Goal: Obtain resource: Download file/media

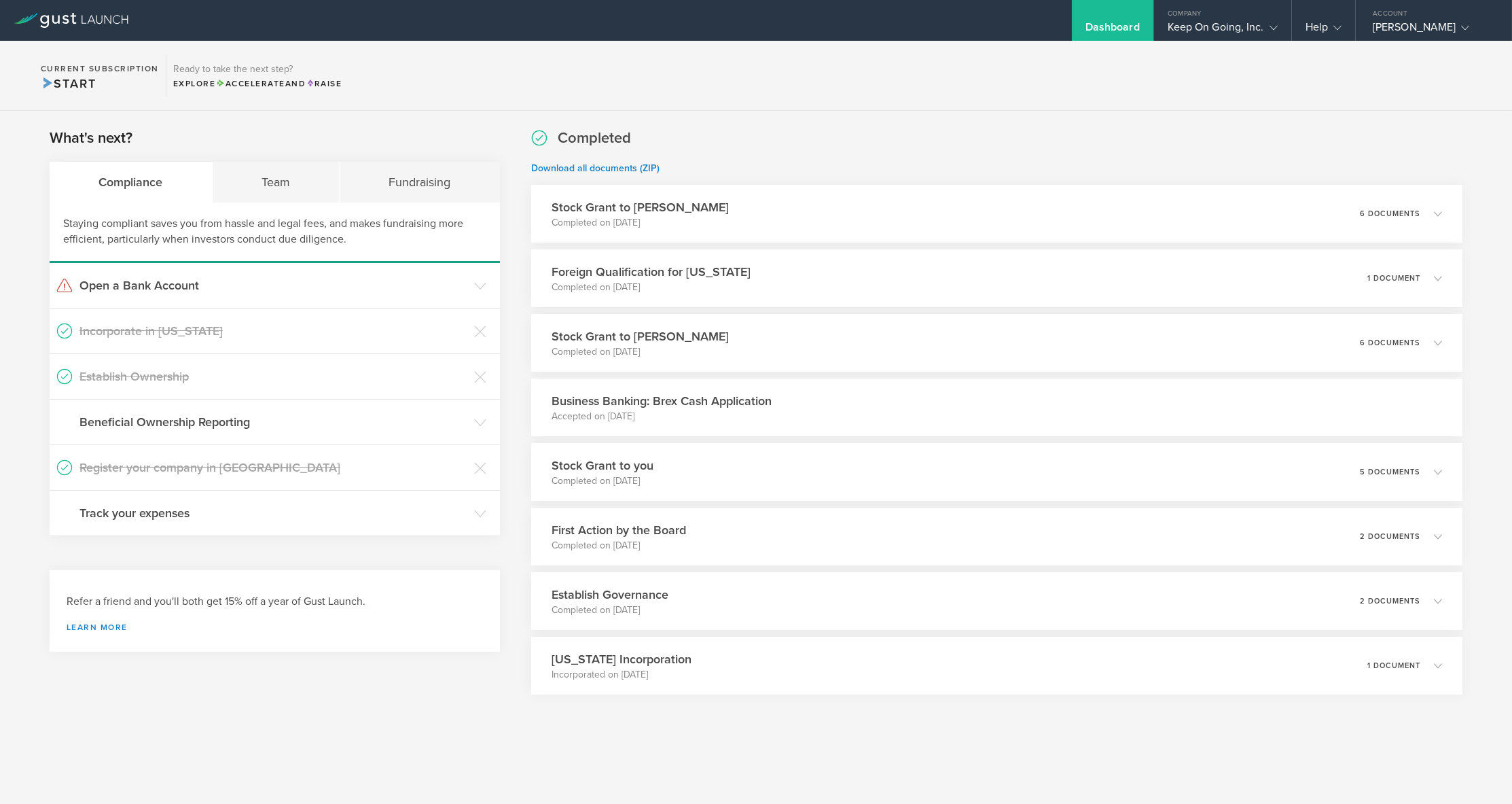
click at [790, 113] on div "What's next? Compliance Team Fundraising Staying compliant saves you from hassl…" at bounding box center [756, 445] width 1512 height 669
click at [353, 140] on section "What's next? Compliance Team Fundraising Staying compliant saves you from hassl…" at bounding box center [274, 331] width 450 height 408
click at [312, 194] on div "Team" at bounding box center [277, 182] width 128 height 41
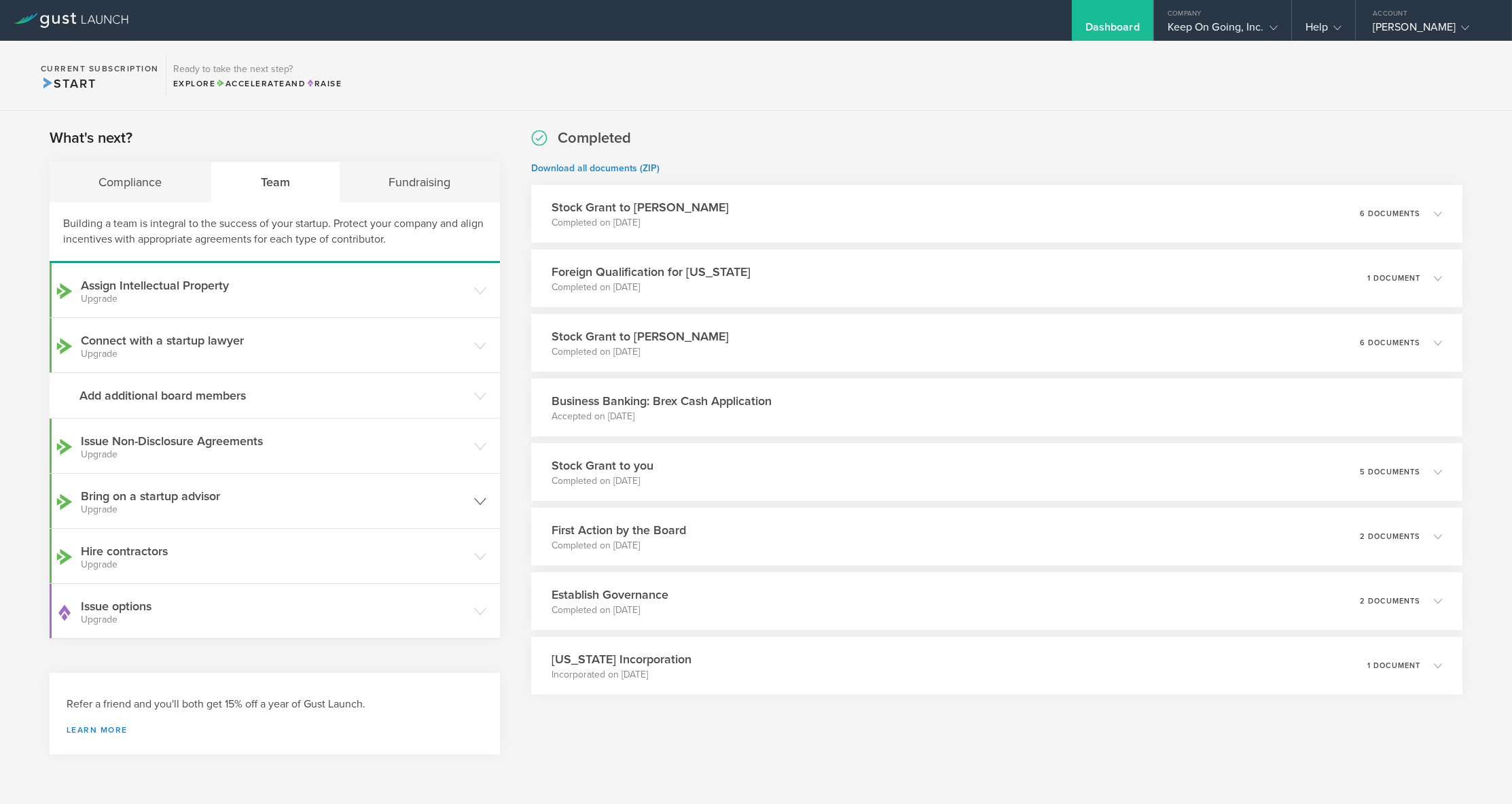
click at [261, 491] on h3 "Bring on a startup advisor Upgrade" at bounding box center [274, 501] width 387 height 27
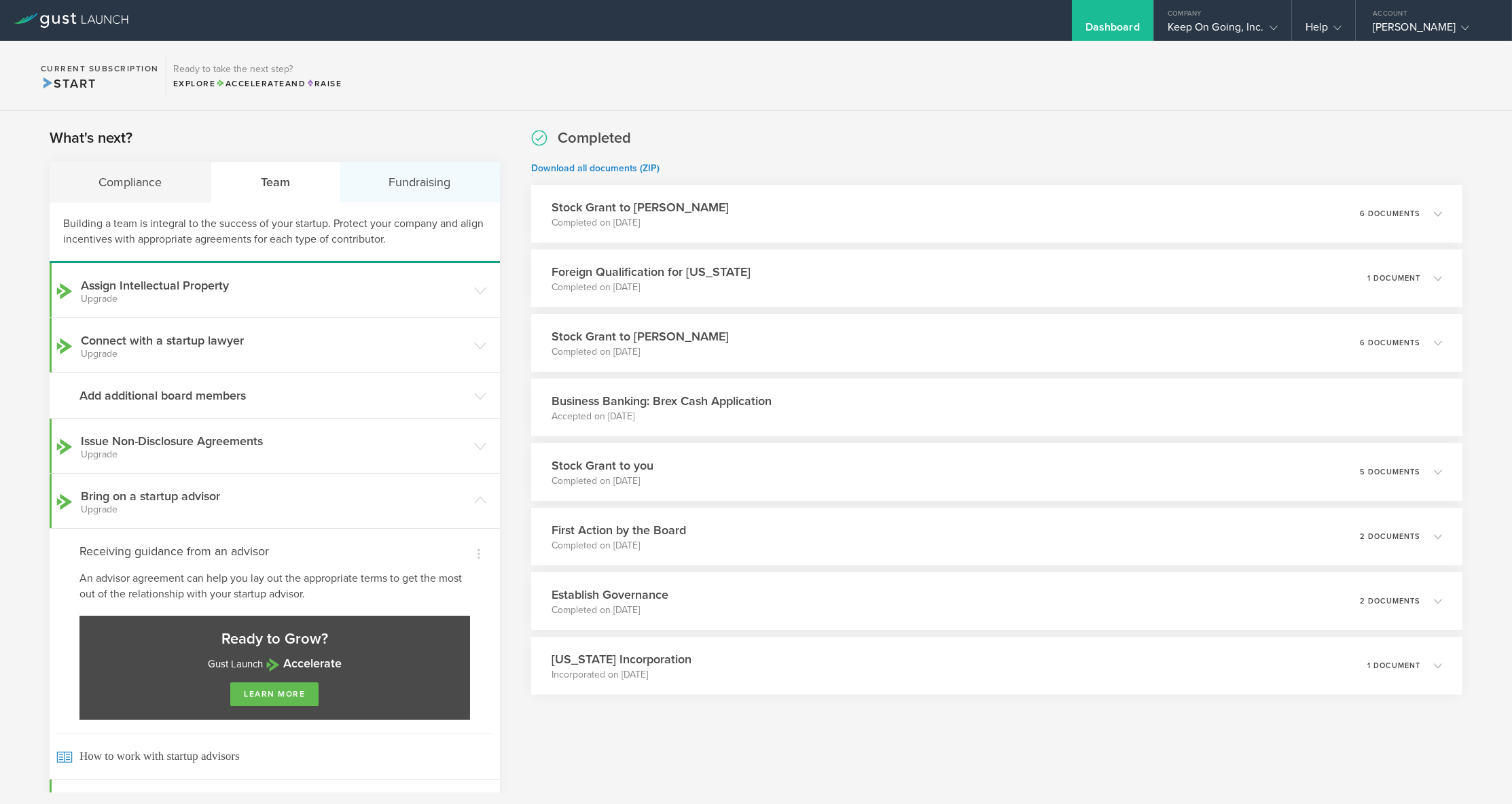
click at [420, 185] on div "Fundraising" at bounding box center [420, 182] width 160 height 41
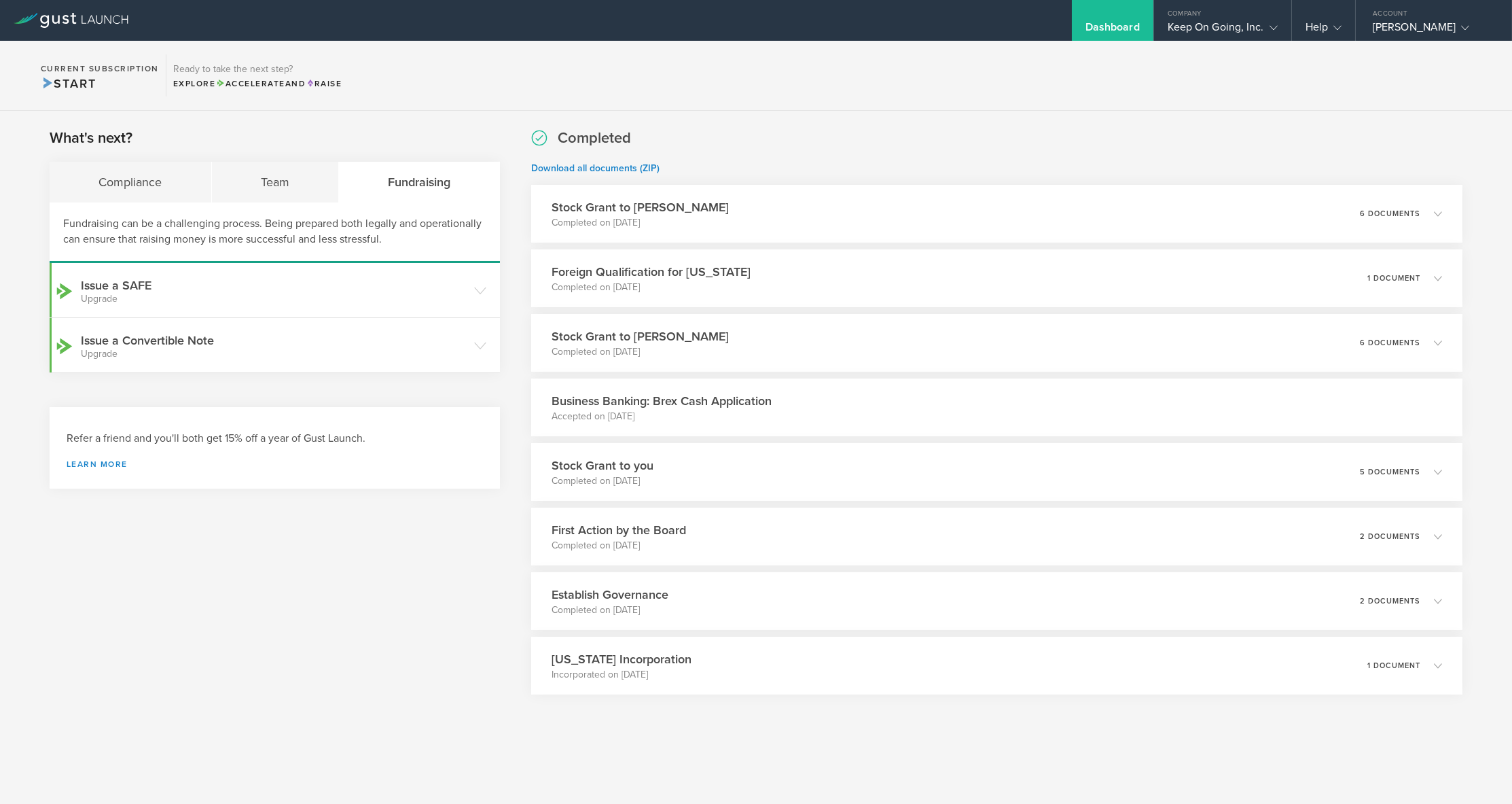
click at [243, 156] on section "What's next? Compliance Team Fundraising Fundraising can be a challenging proce…" at bounding box center [274, 250] width 450 height 245
click at [254, 172] on div "Team" at bounding box center [276, 182] width 128 height 41
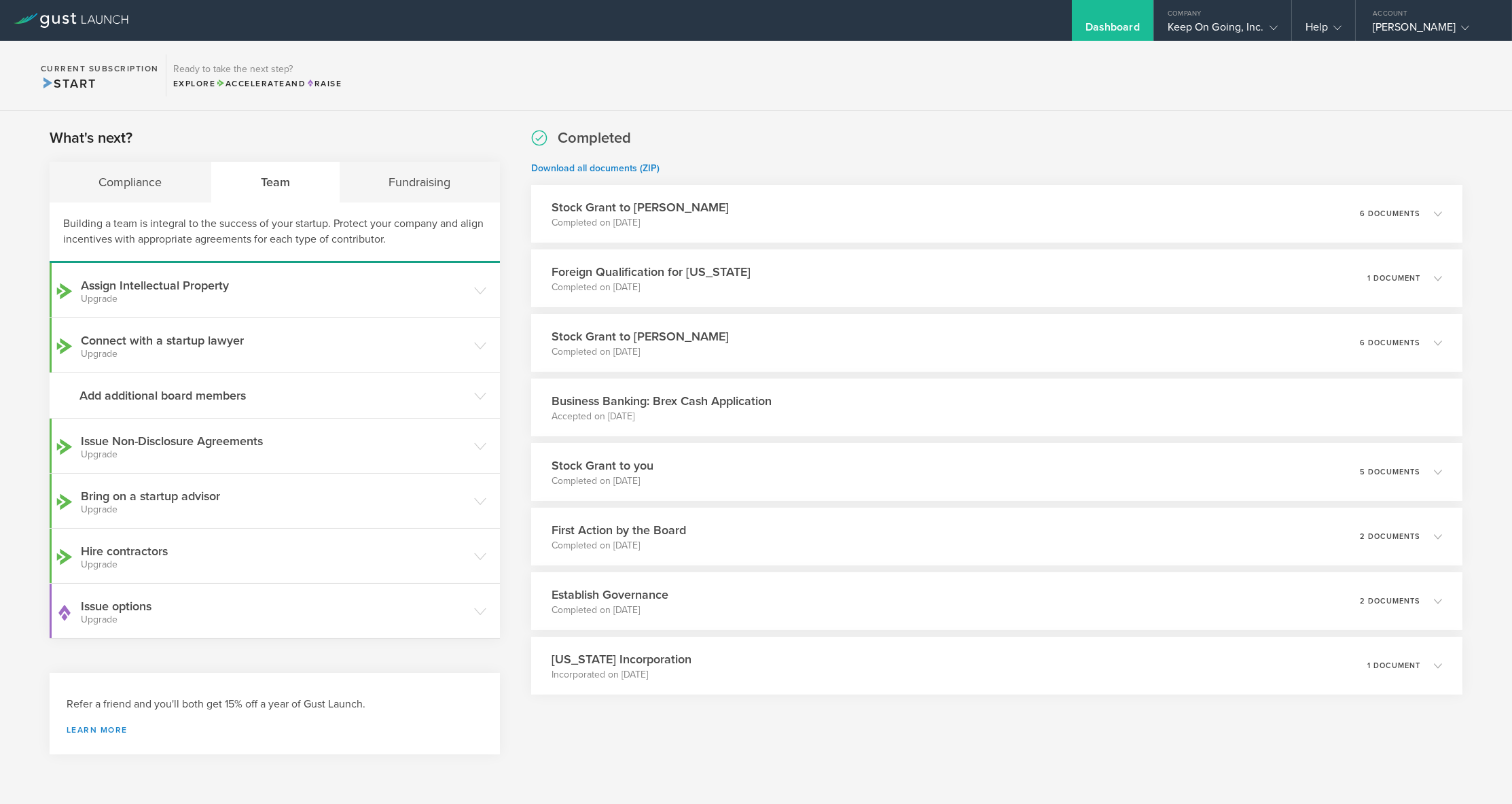
click at [728, 100] on section "Current Subscription Start Ready to take the next step? Explore Accelerate and …" at bounding box center [756, 76] width 1512 height 70
click at [511, 607] on div "What's next? Compliance Team Fundraising Building a team is integral to the suc…" at bounding box center [756, 447] width 1512 height 674
click at [673, 100] on section "Current Subscription Start Ready to take the next step? Explore Accelerate and …" at bounding box center [756, 76] width 1512 height 70
click at [905, 58] on section "Current Subscription Start Ready to take the next step? Explore Accelerate and …" at bounding box center [756, 76] width 1512 height 70
click at [882, 109] on section "Current Subscription Start Ready to take the next step? Explore Accelerate and …" at bounding box center [756, 76] width 1512 height 70
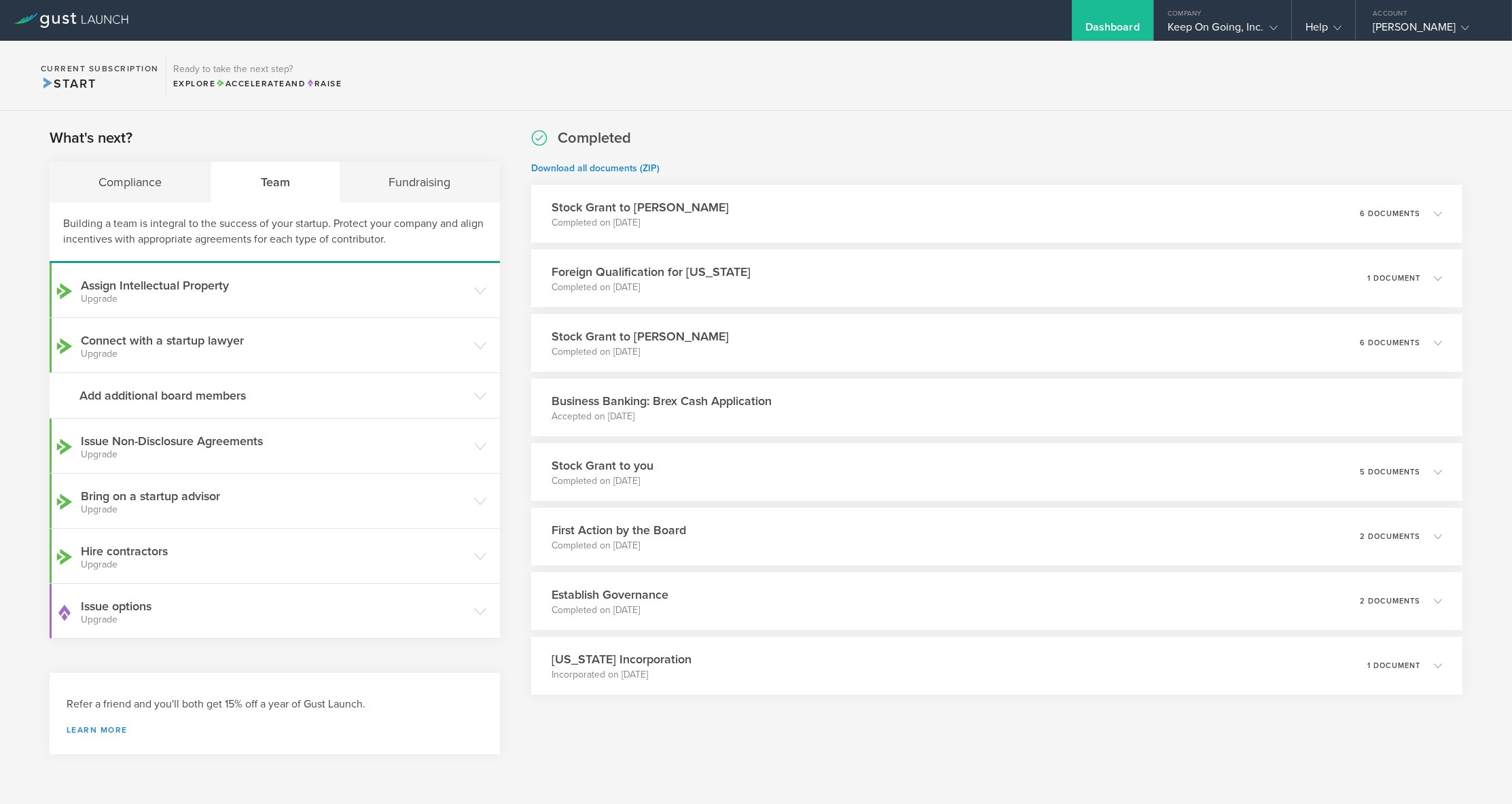
click at [734, 88] on section "Current Subscription Start Ready to take the next step? Explore Accelerate and …" at bounding box center [756, 76] width 1512 height 70
click at [448, 650] on section "What's next? Compliance Team Fundraising Building a team is integral to the suc…" at bounding box center [274, 441] width 450 height 627
click at [734, 719] on section "Completed Download all documents (ZIP) Stock Grant to [PERSON_NAME] Completed o…" at bounding box center [997, 428] width 931 height 600
click at [509, 502] on div "What's next? Compliance Team Fundraising Building a team is integral to the suc…" at bounding box center [756, 447] width 1512 height 674
click at [477, 394] on icon at bounding box center [480, 396] width 12 height 12
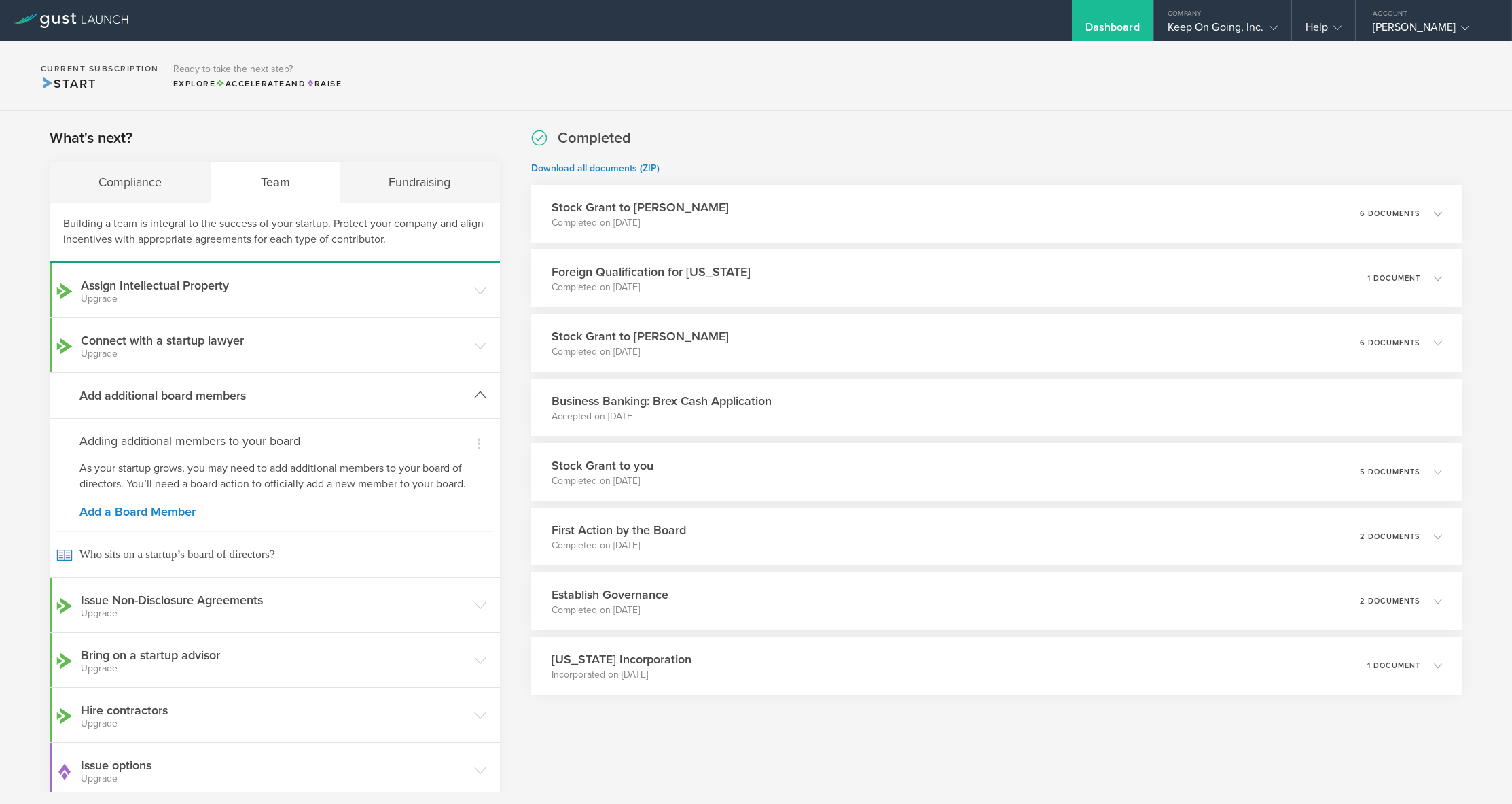
click at [477, 394] on icon at bounding box center [480, 394] width 12 height 12
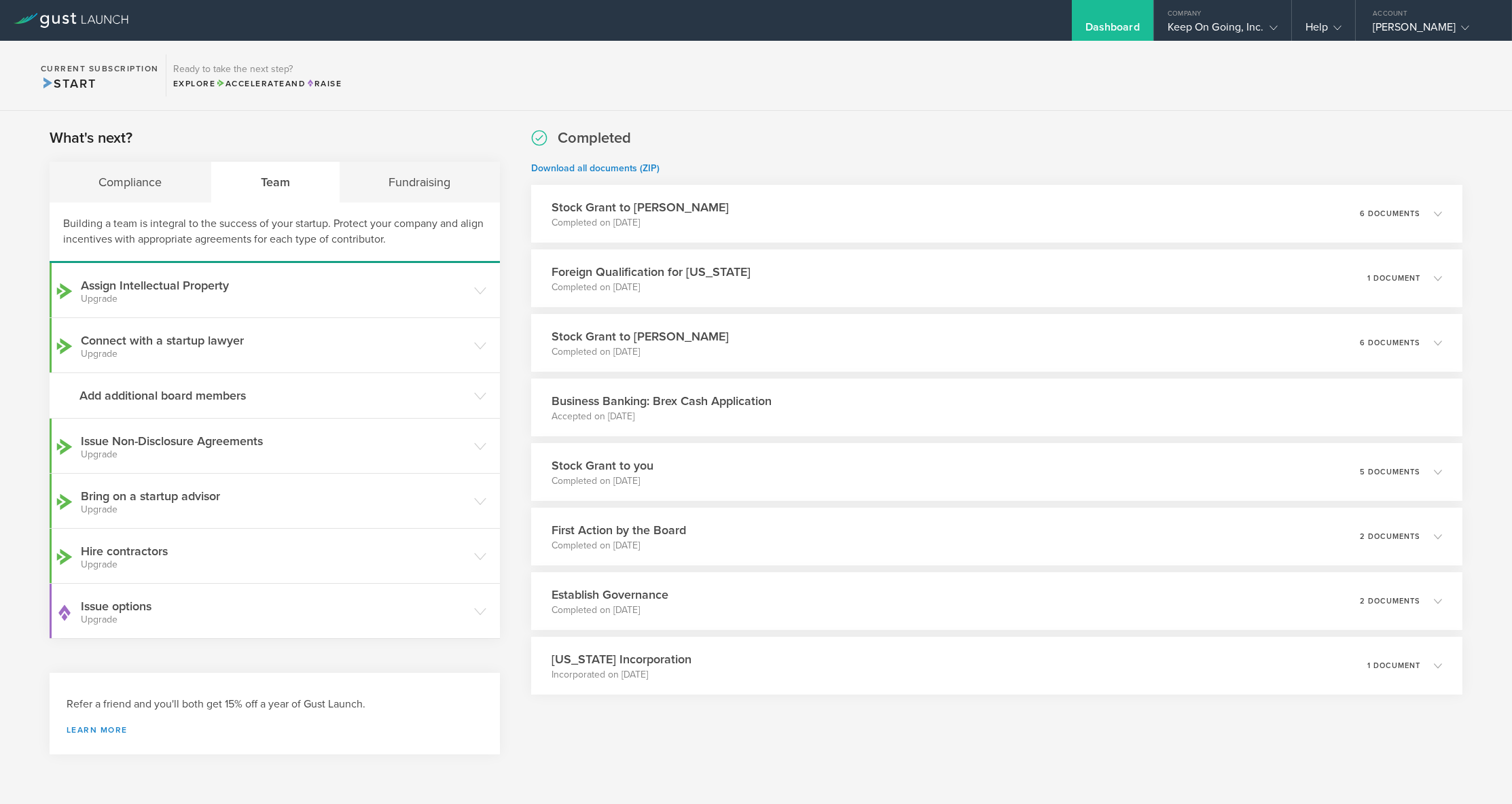
click at [516, 435] on div "What's next? Compliance Team Fundraising Building a team is integral to the suc…" at bounding box center [756, 447] width 1512 height 674
click at [478, 347] on icon at bounding box center [480, 346] width 12 height 12
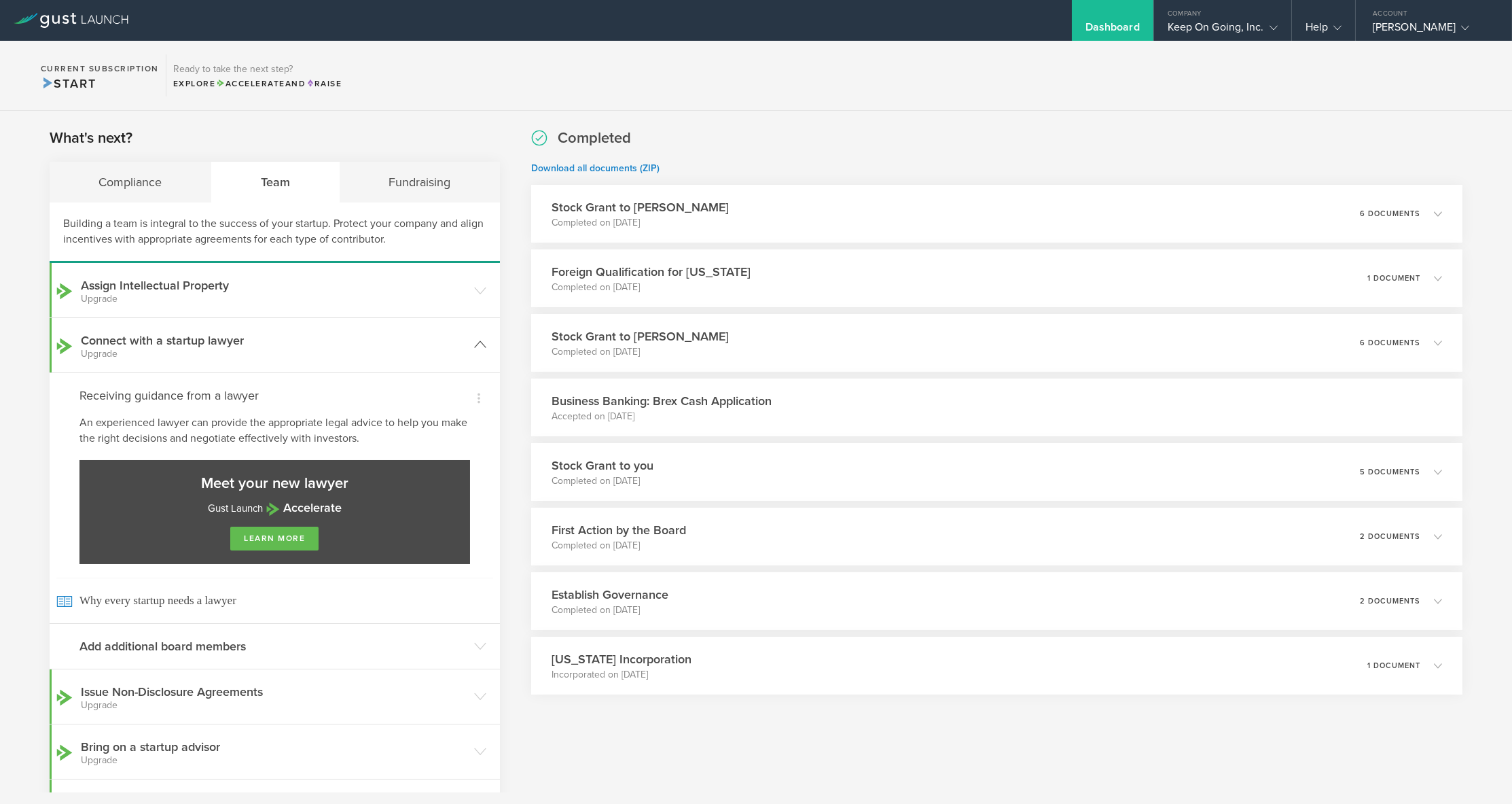
click at [478, 347] on icon at bounding box center [480, 344] width 12 height 12
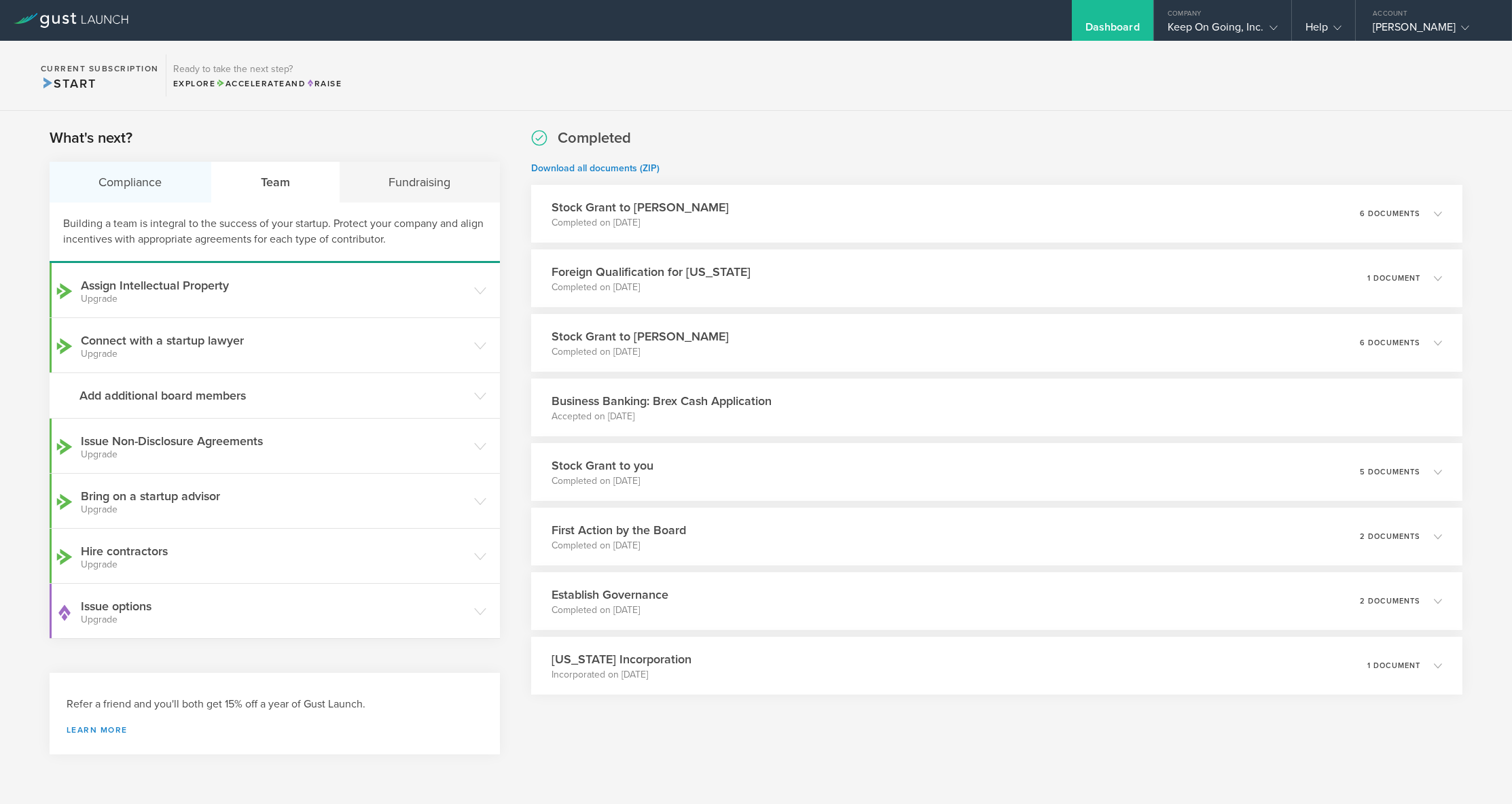
click at [175, 189] on div "Compliance" at bounding box center [130, 182] width 163 height 41
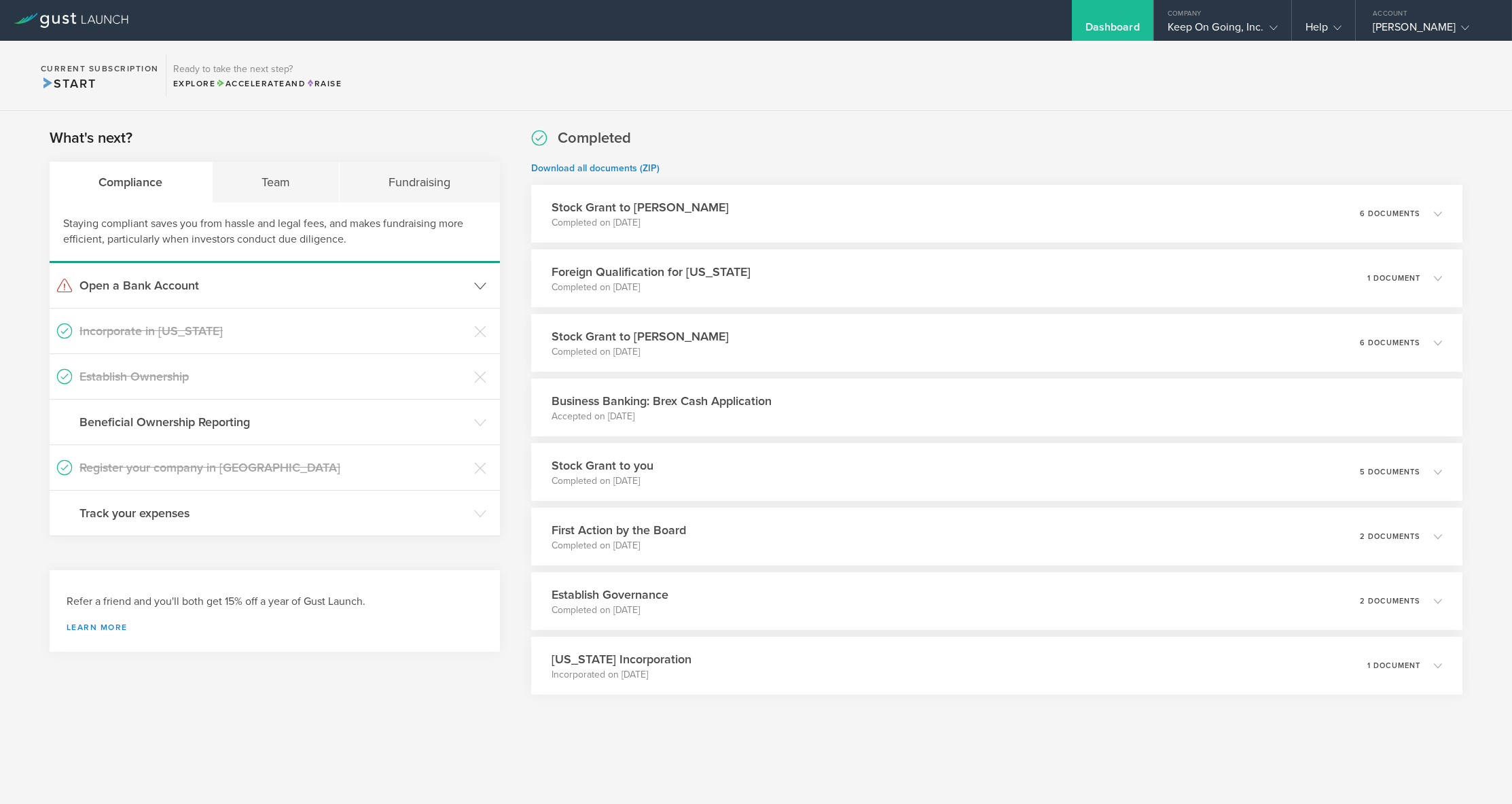
click at [442, 284] on h3 "Open a Bank Account" at bounding box center [273, 285] width 388 height 18
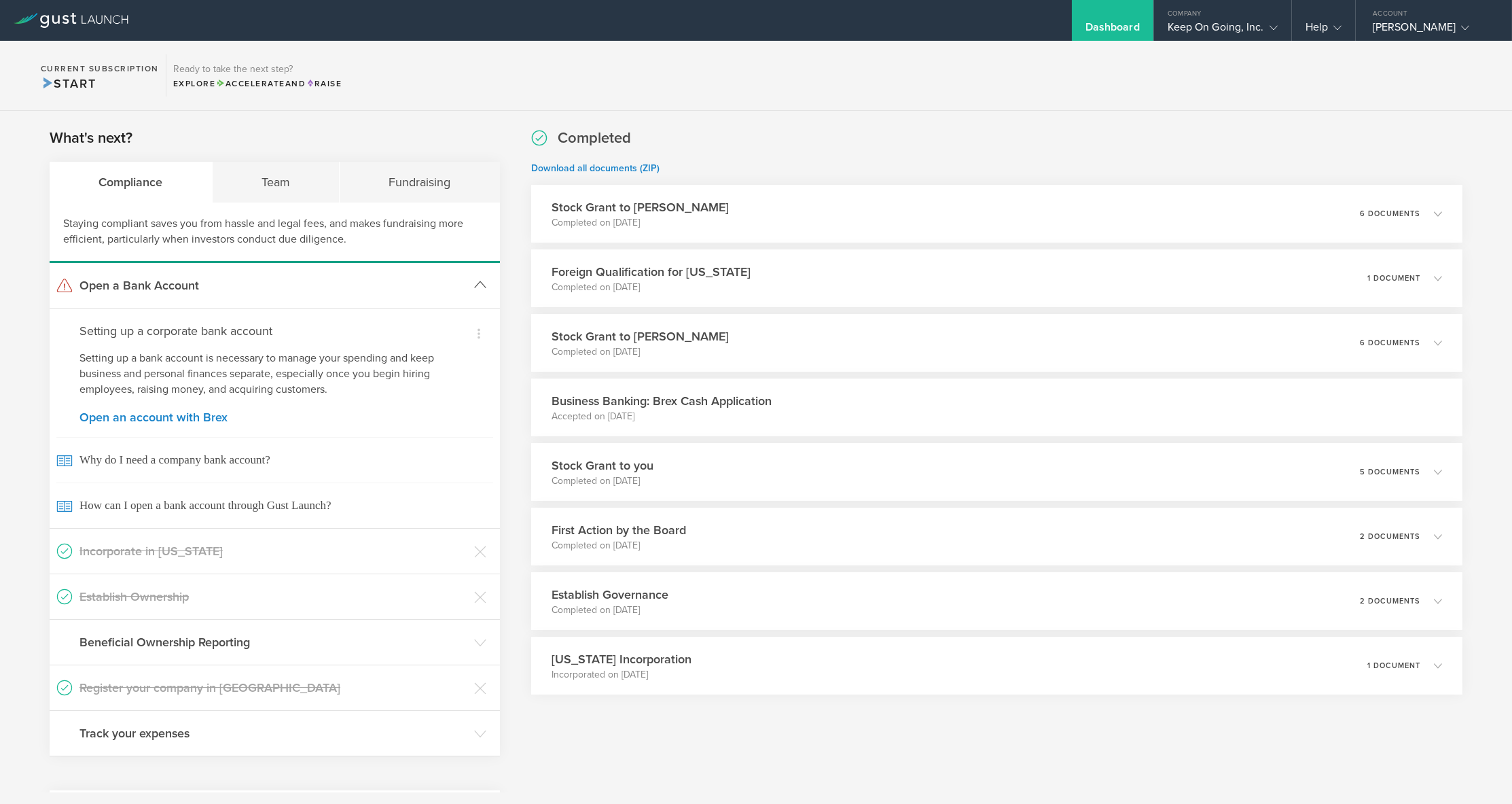
click at [442, 284] on h3 "Open a Bank Account" at bounding box center [273, 285] width 388 height 18
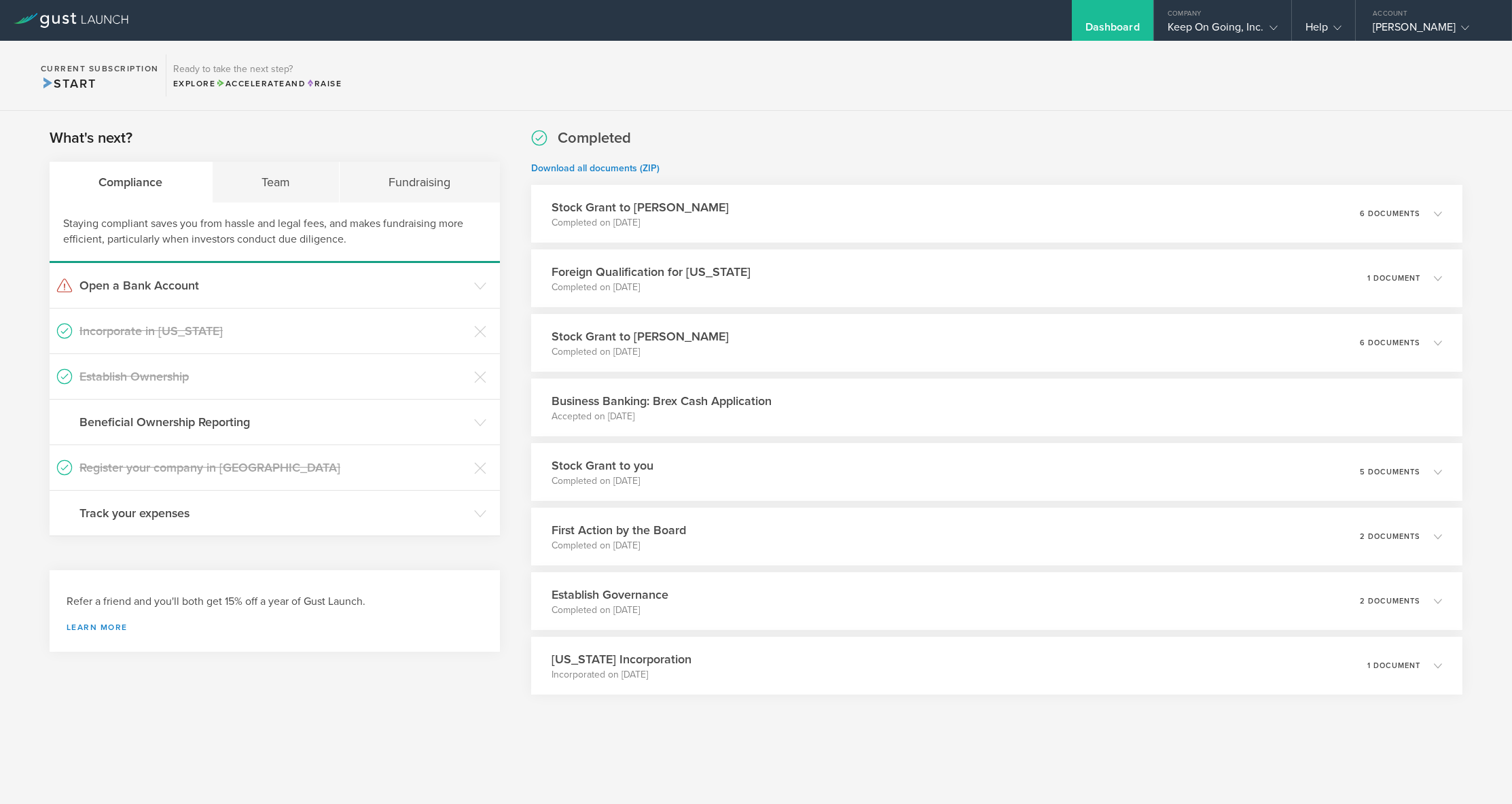
drag, startPoint x: 605, startPoint y: 87, endPoint x: 570, endPoint y: 90, distance: 35.1
click at [606, 87] on section "Current Subscription Start Ready to take the next step? Explore Accelerate and …" at bounding box center [756, 76] width 1512 height 70
drag, startPoint x: 328, startPoint y: 182, endPoint x: 254, endPoint y: 201, distance: 76.4
click at [328, 182] on div "Team" at bounding box center [277, 182] width 128 height 41
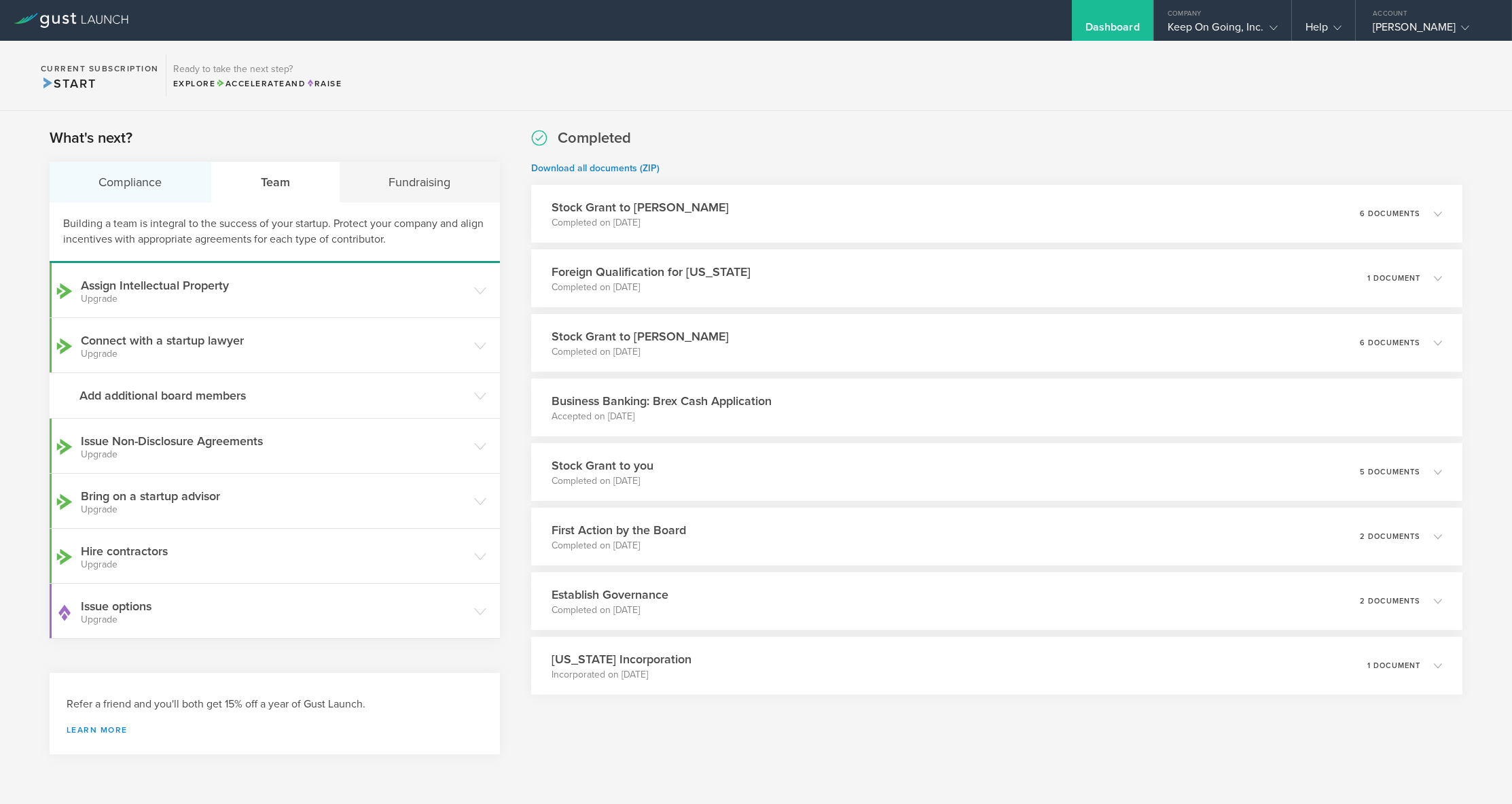
click at [167, 186] on div "Compliance" at bounding box center [130, 182] width 163 height 41
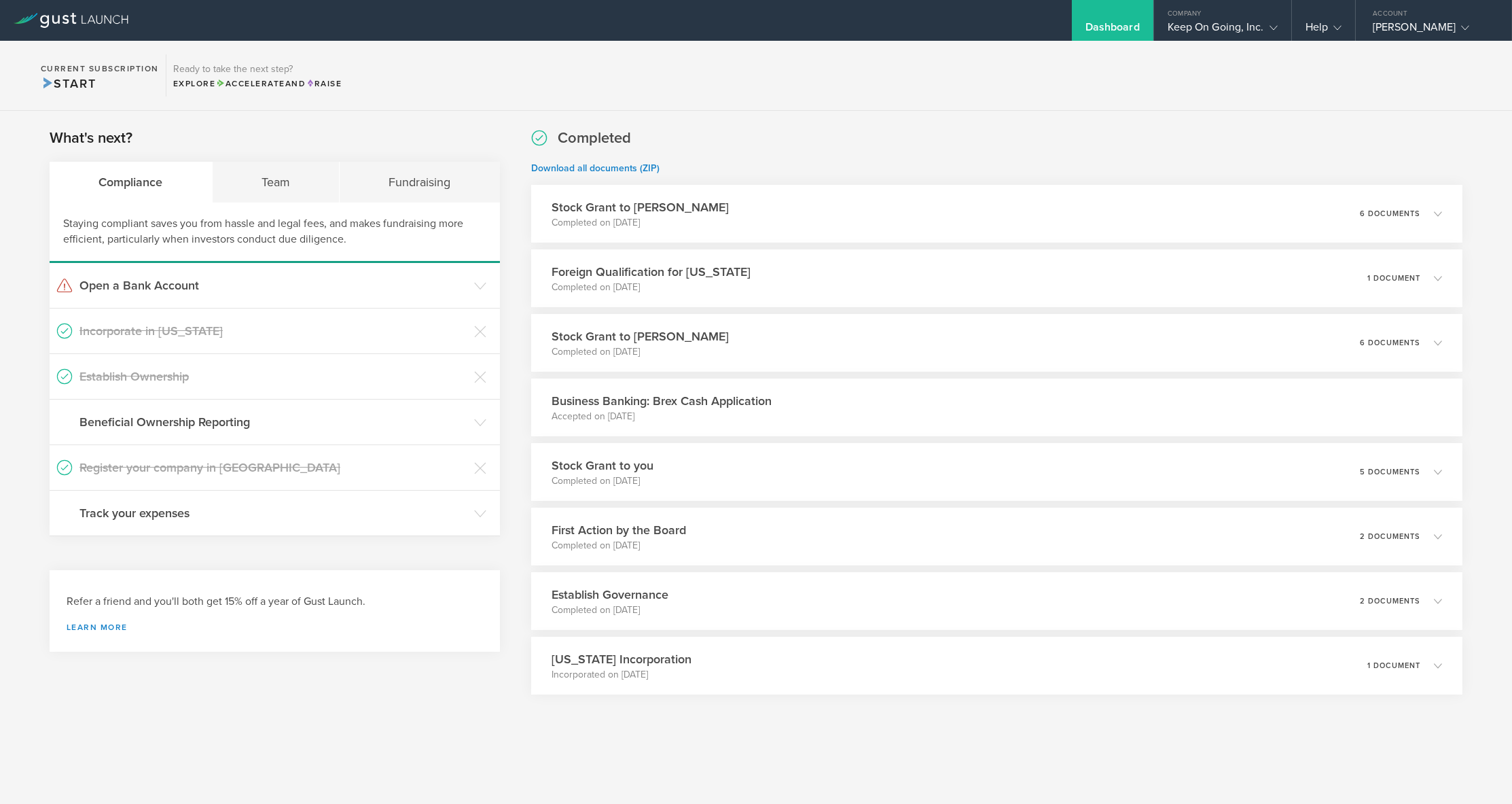
click at [648, 727] on section "Completed Download all documents (ZIP) Stock Grant to [PERSON_NAME] Completed o…" at bounding box center [997, 428] width 931 height 600
click at [828, 334] on div "Stock Grant to [PERSON_NAME] Completed on [DATE] 6 documents" at bounding box center [997, 342] width 950 height 59
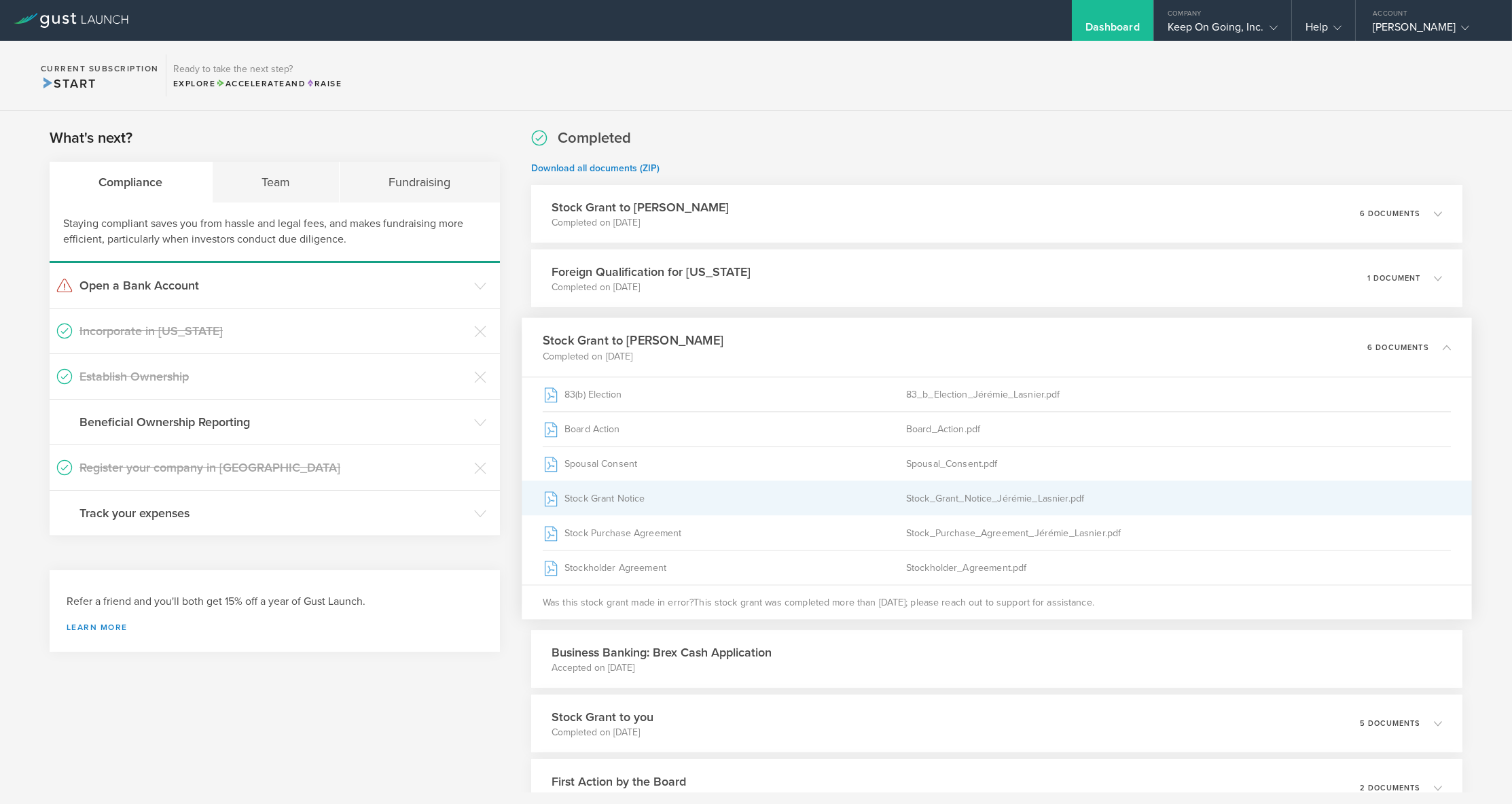
click at [623, 492] on div "Stock Grant Notice" at bounding box center [724, 498] width 364 height 34
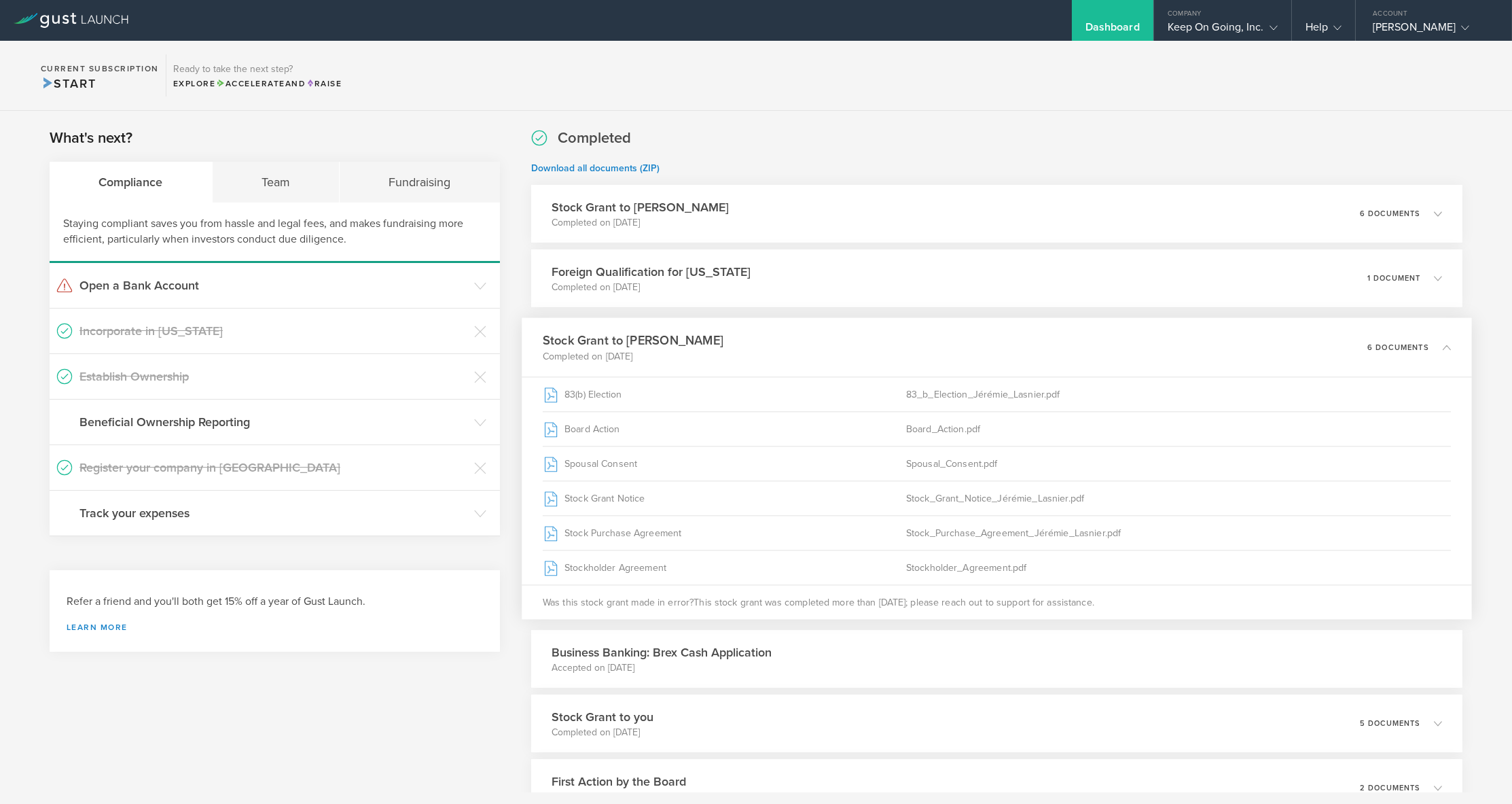
click at [938, 136] on div "Completed Download all documents (ZIP) Stock Grant to [PERSON_NAME] Completed o…" at bounding box center [997, 537] width 931 height 818
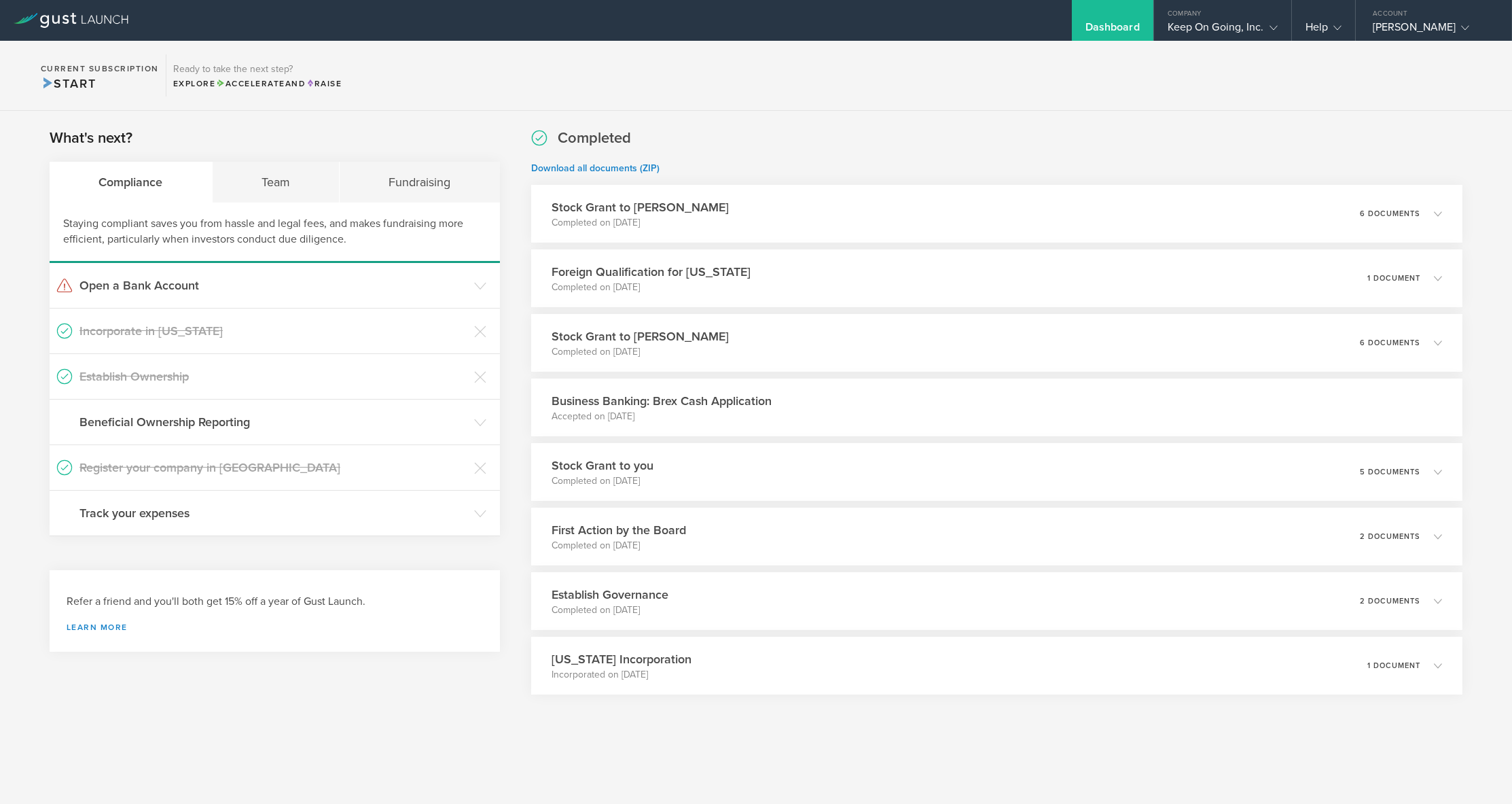
click at [842, 117] on div "What's next? Compliance Team Fundraising Staying compliant saves you from hassl…" at bounding box center [756, 445] width 1512 height 669
click at [424, 689] on div "What's next? Compliance Team Fundraising Staying compliant saves you from hassl…" at bounding box center [274, 445] width 450 height 635
click at [765, 89] on section "Current Subscription Start Ready to take the next step? Explore Accelerate and …" at bounding box center [756, 76] width 1512 height 70
click at [720, 334] on div "Stock Grant to [PERSON_NAME] Completed on [DATE] 6 documents" at bounding box center [997, 342] width 950 height 59
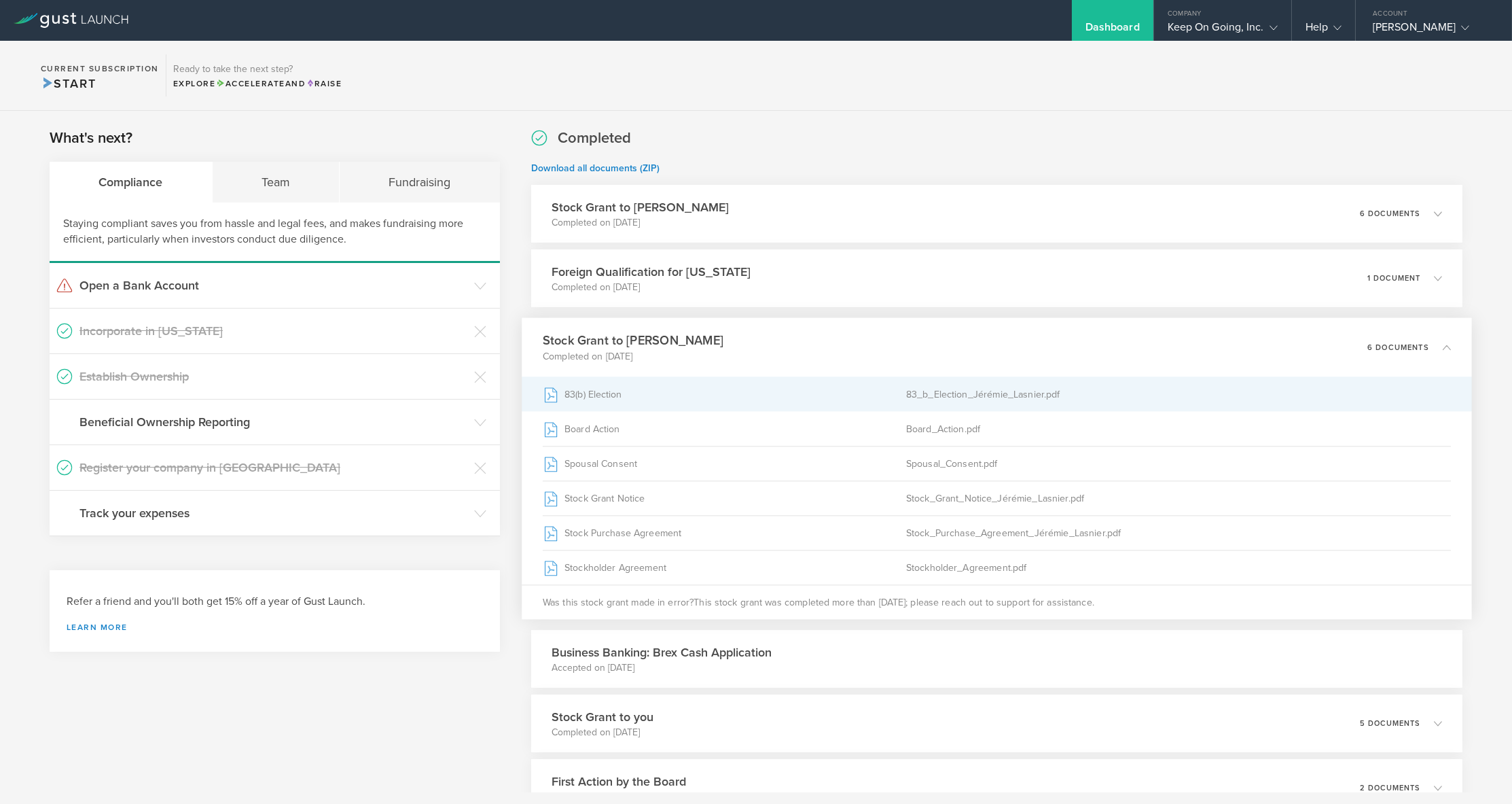
click at [599, 394] on div "83(b) Election" at bounding box center [724, 394] width 364 height 34
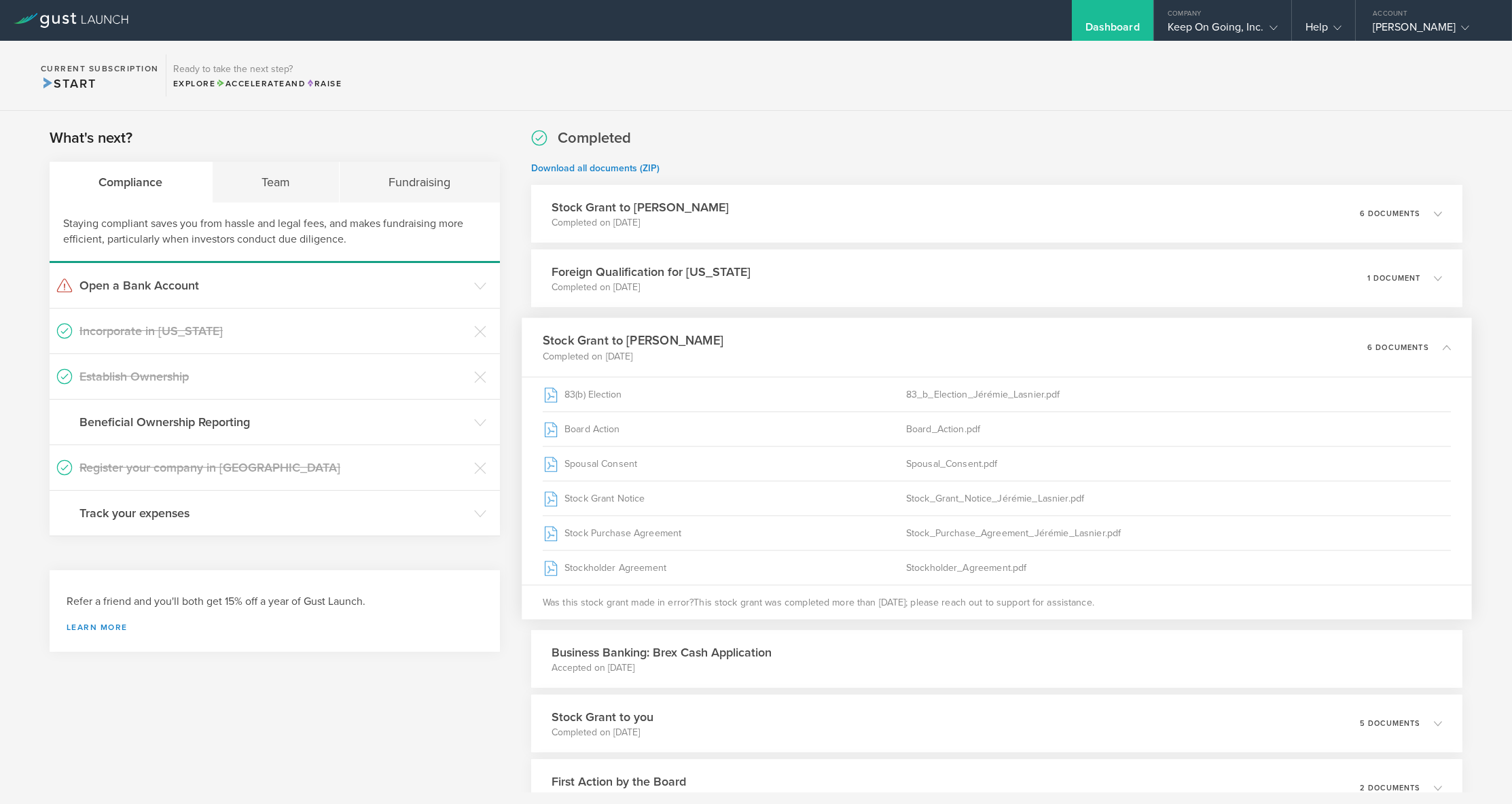
click at [311, 707] on div "What's next? Compliance Team Fundraising Staying compliant saves you from hassl…" at bounding box center [274, 571] width 450 height 886
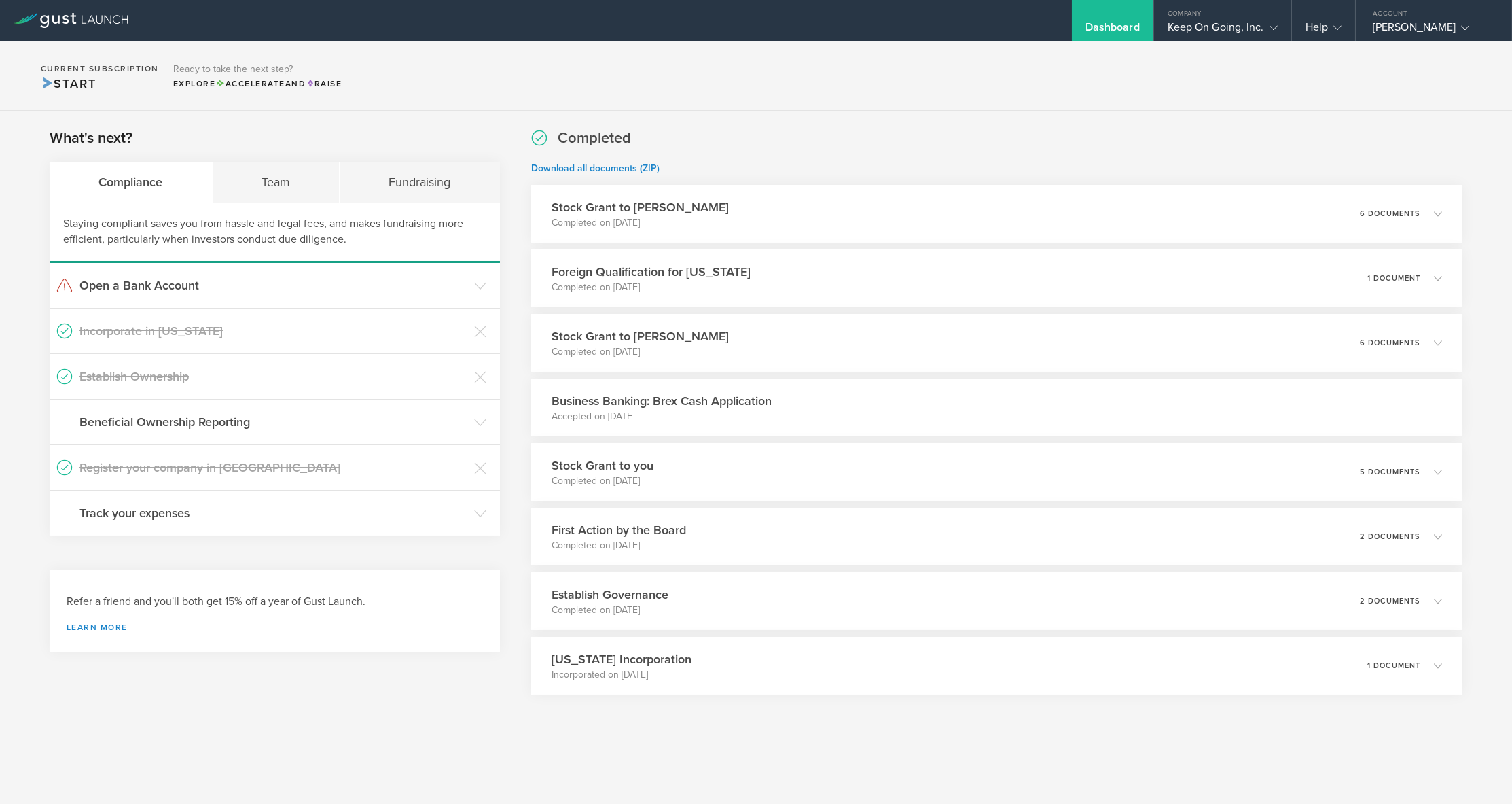
click at [1352, 181] on div "Completed Download all documents (ZIP) Stock Grant to [PERSON_NAME] Completed o…" at bounding box center [997, 411] width 931 height 566
click at [565, 106] on section "Current Subscription Start Ready to take the next step? Explore Accelerate and …" at bounding box center [756, 76] width 1512 height 70
click at [432, 170] on div "Fundraising" at bounding box center [420, 182] width 160 height 41
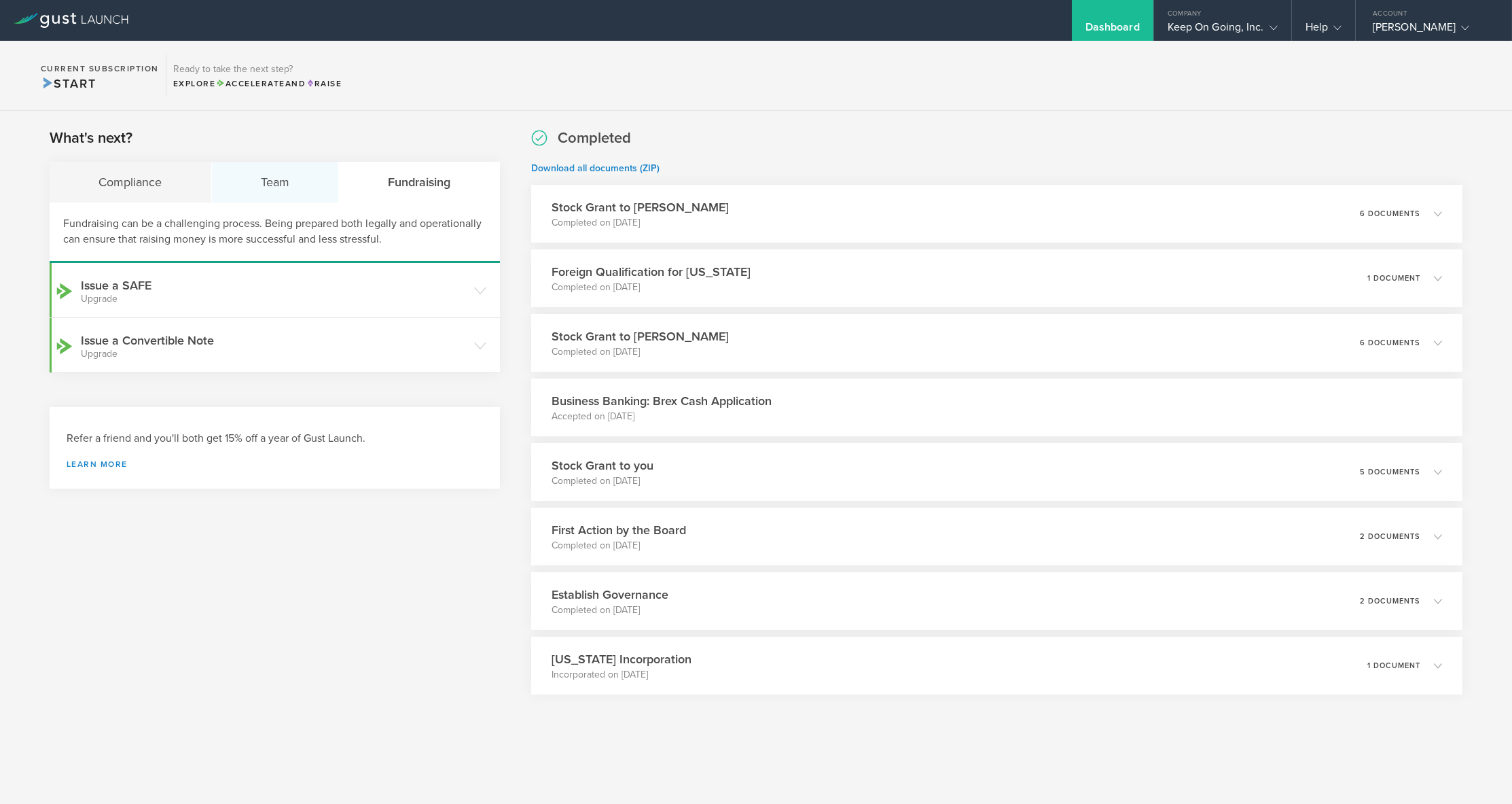
click at [256, 182] on div "Team" at bounding box center [276, 182] width 128 height 41
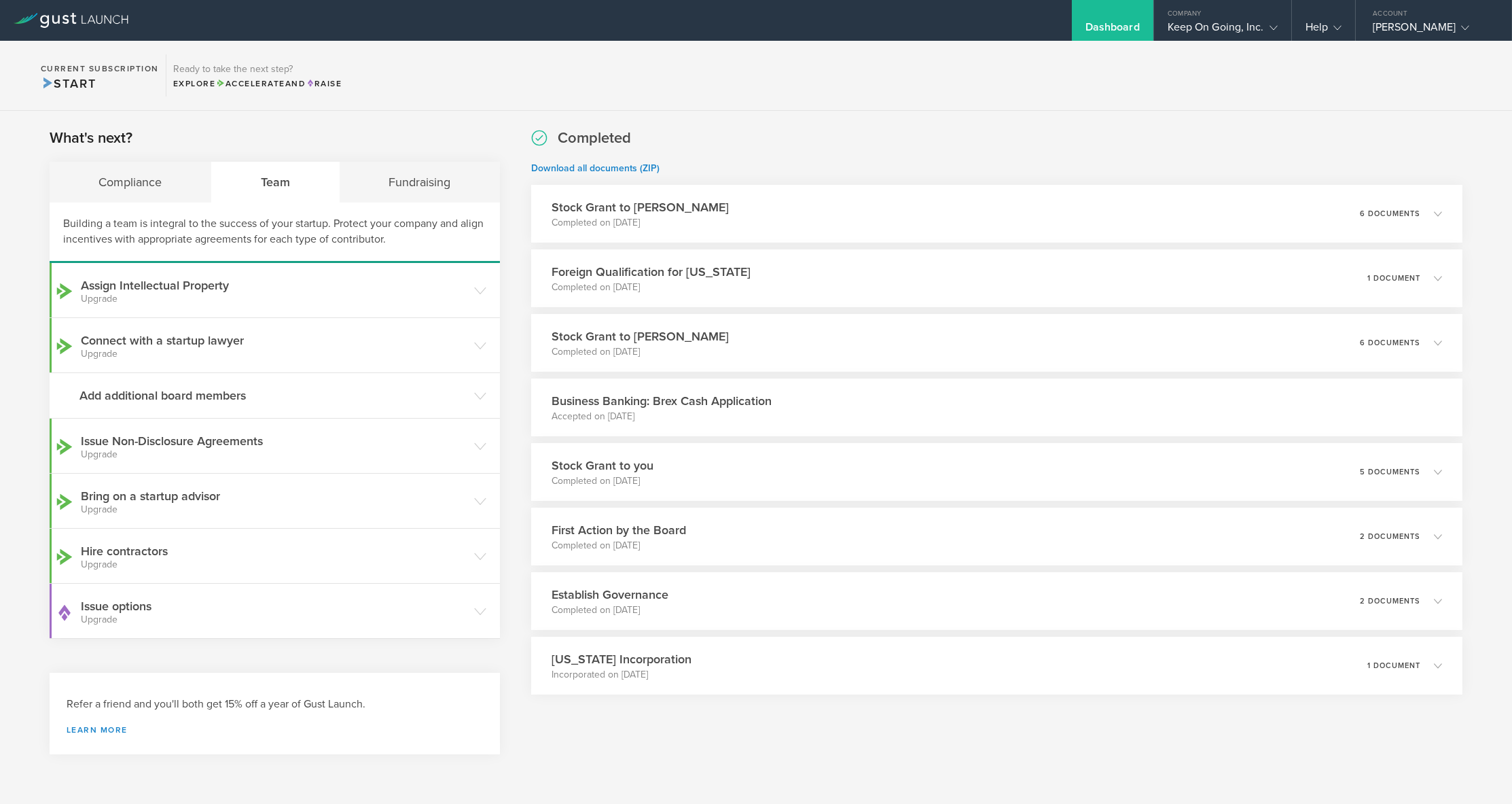
click at [942, 131] on div "Completed Download all documents (ZIP) Stock Grant to [PERSON_NAME] Completed o…" at bounding box center [997, 411] width 931 height 566
click at [887, 319] on div "Stock Grant to [PERSON_NAME] Completed on [DATE] 6 documents" at bounding box center [997, 342] width 950 height 59
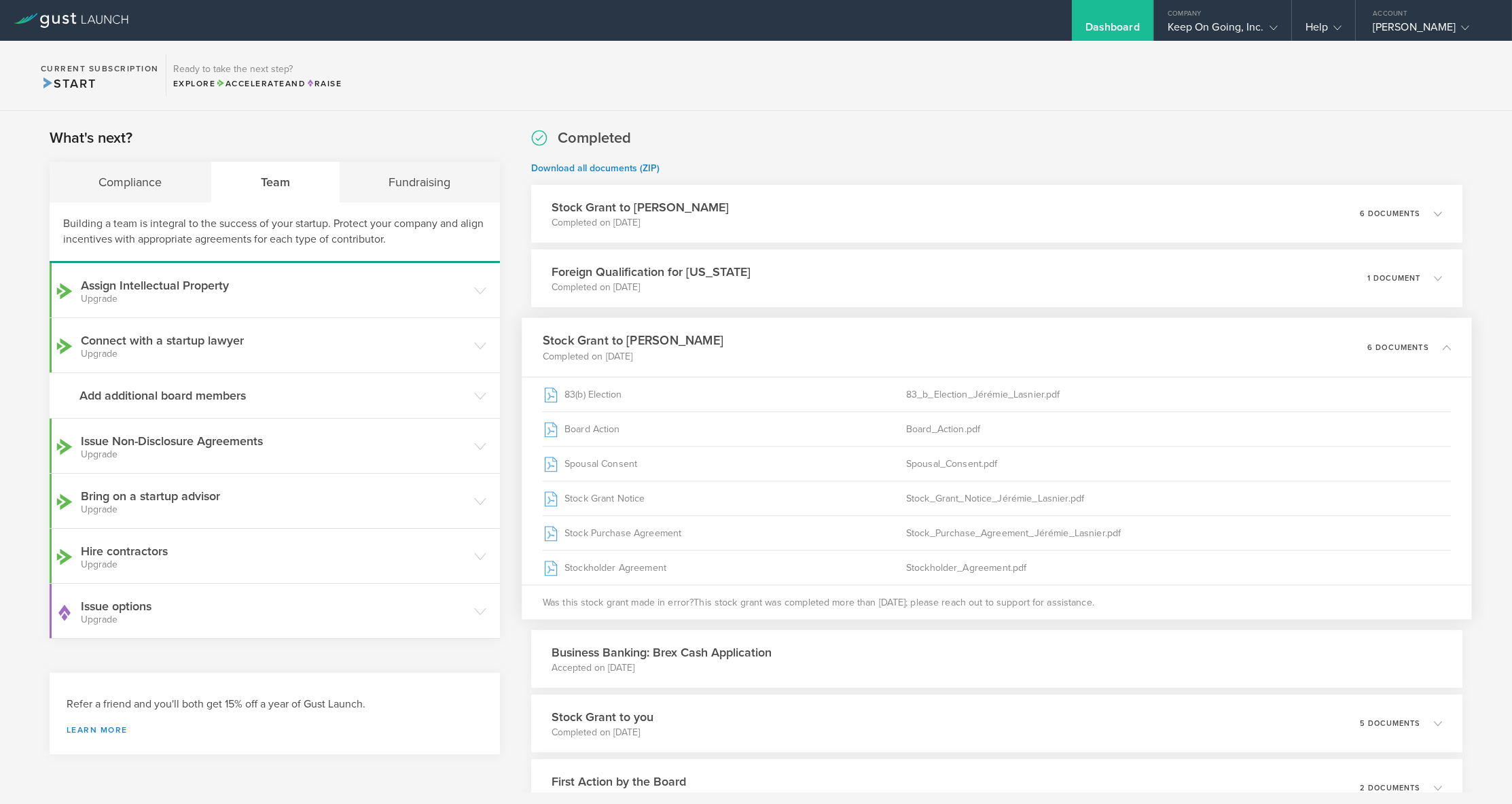
click at [1156, 84] on section "Current Subscription Start Ready to take the next step? Explore Accelerate and …" at bounding box center [756, 76] width 1512 height 70
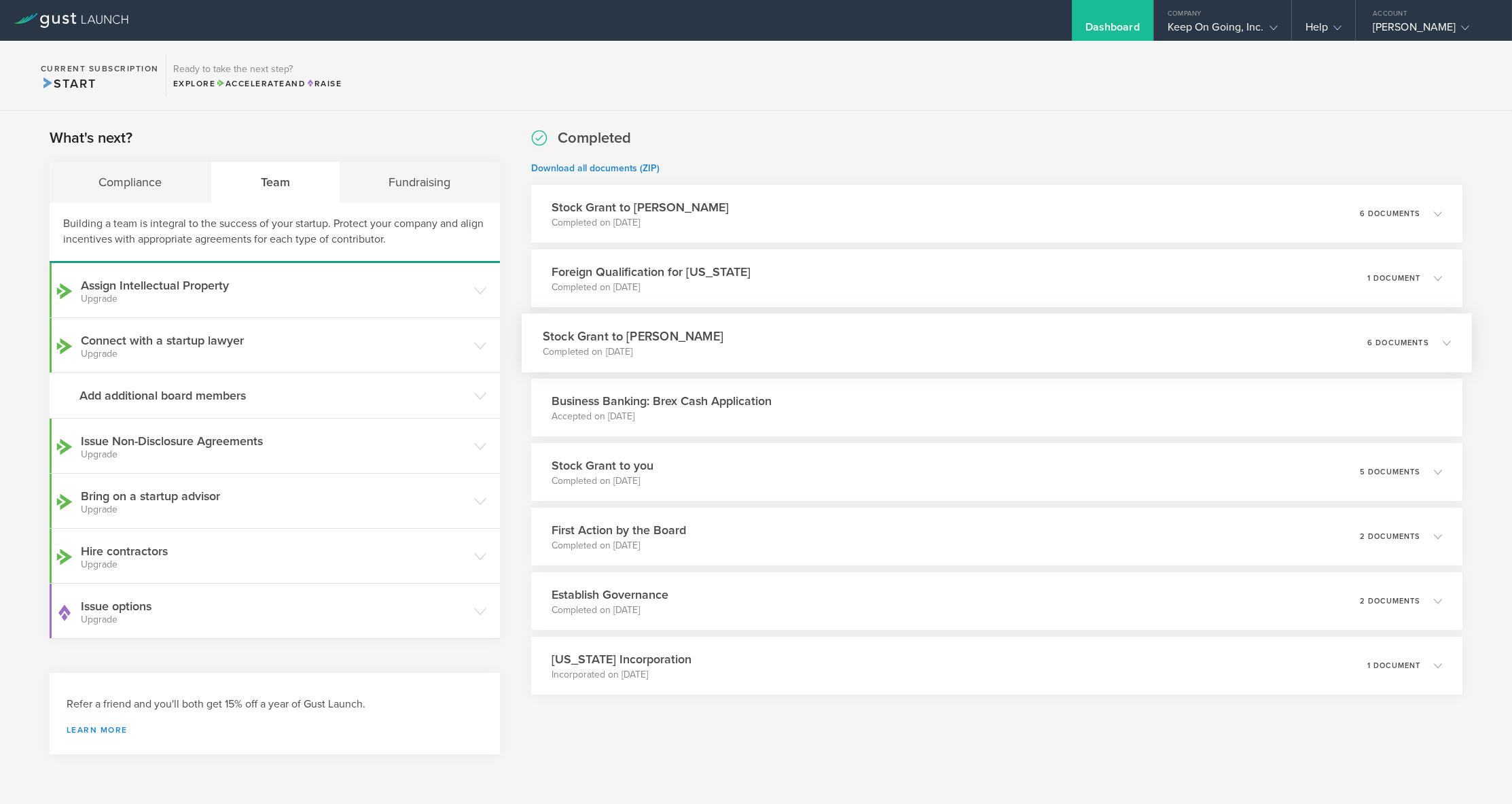
click at [770, 336] on div "Stock Grant to [PERSON_NAME] Completed on [DATE] 6 documents" at bounding box center [997, 342] width 950 height 59
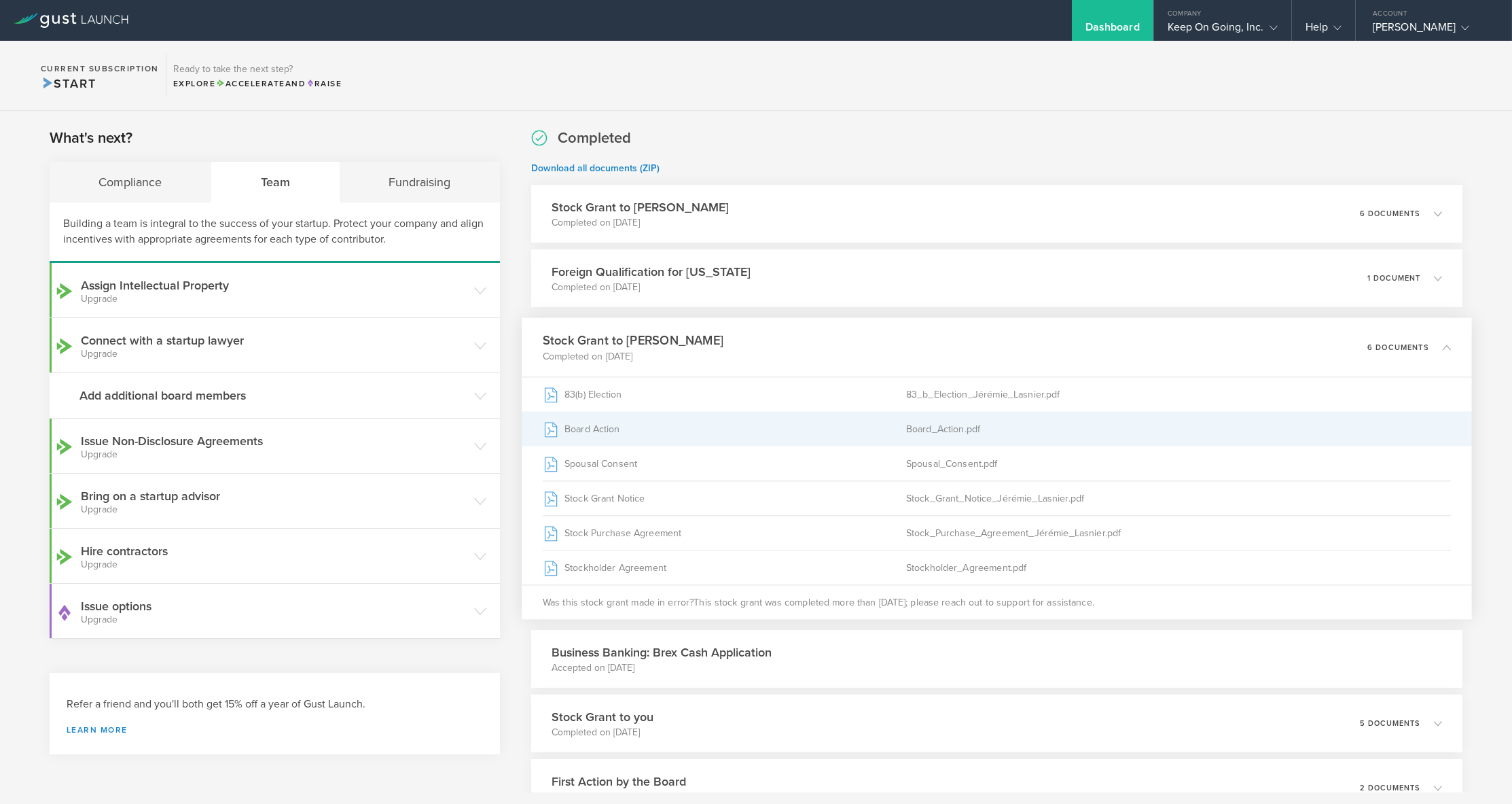
click at [937, 429] on div "Board_Action.pdf" at bounding box center [1178, 428] width 546 height 34
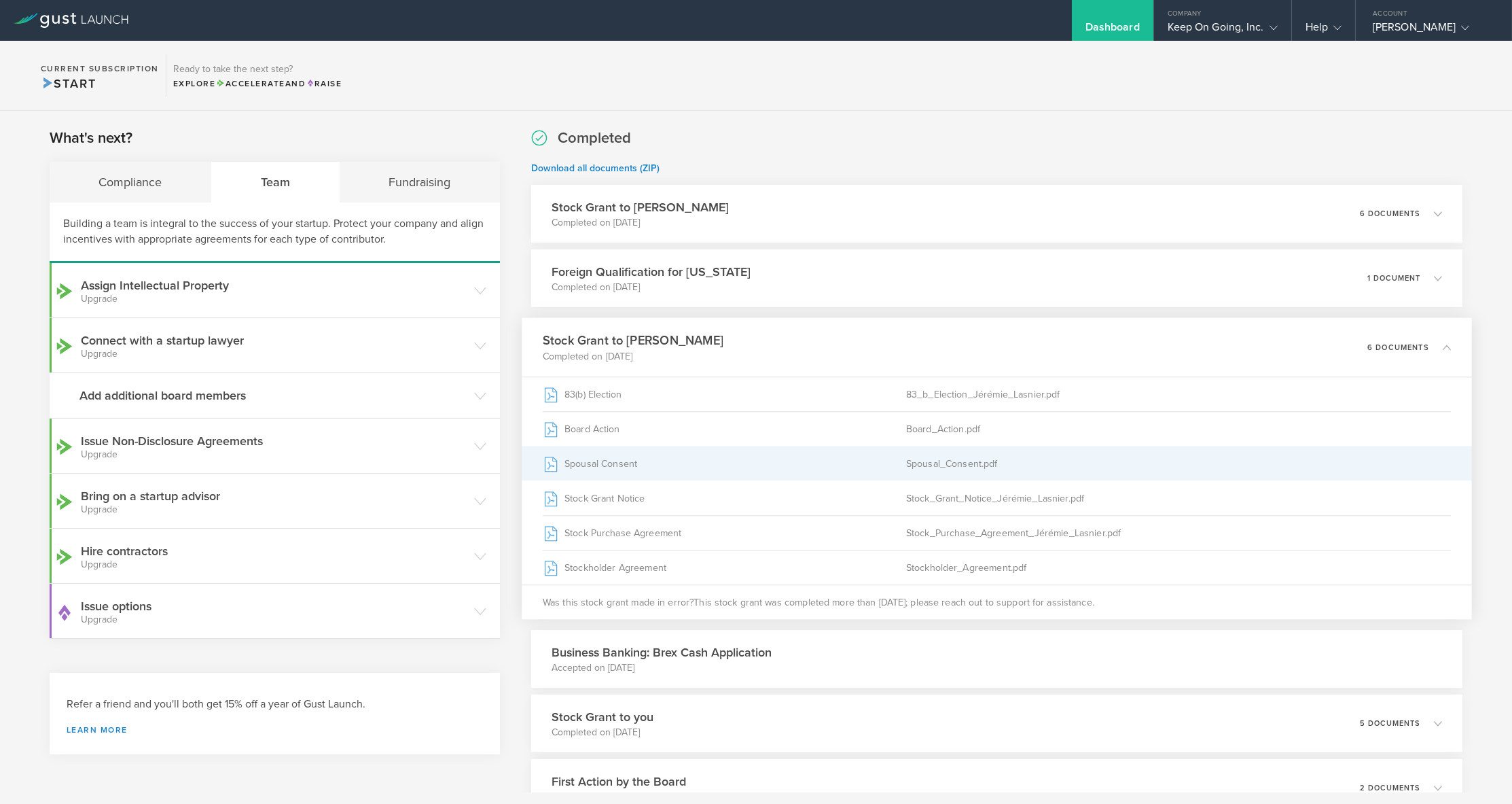
click at [932, 462] on div "Spousal_Consent.pdf" at bounding box center [1178, 463] width 546 height 34
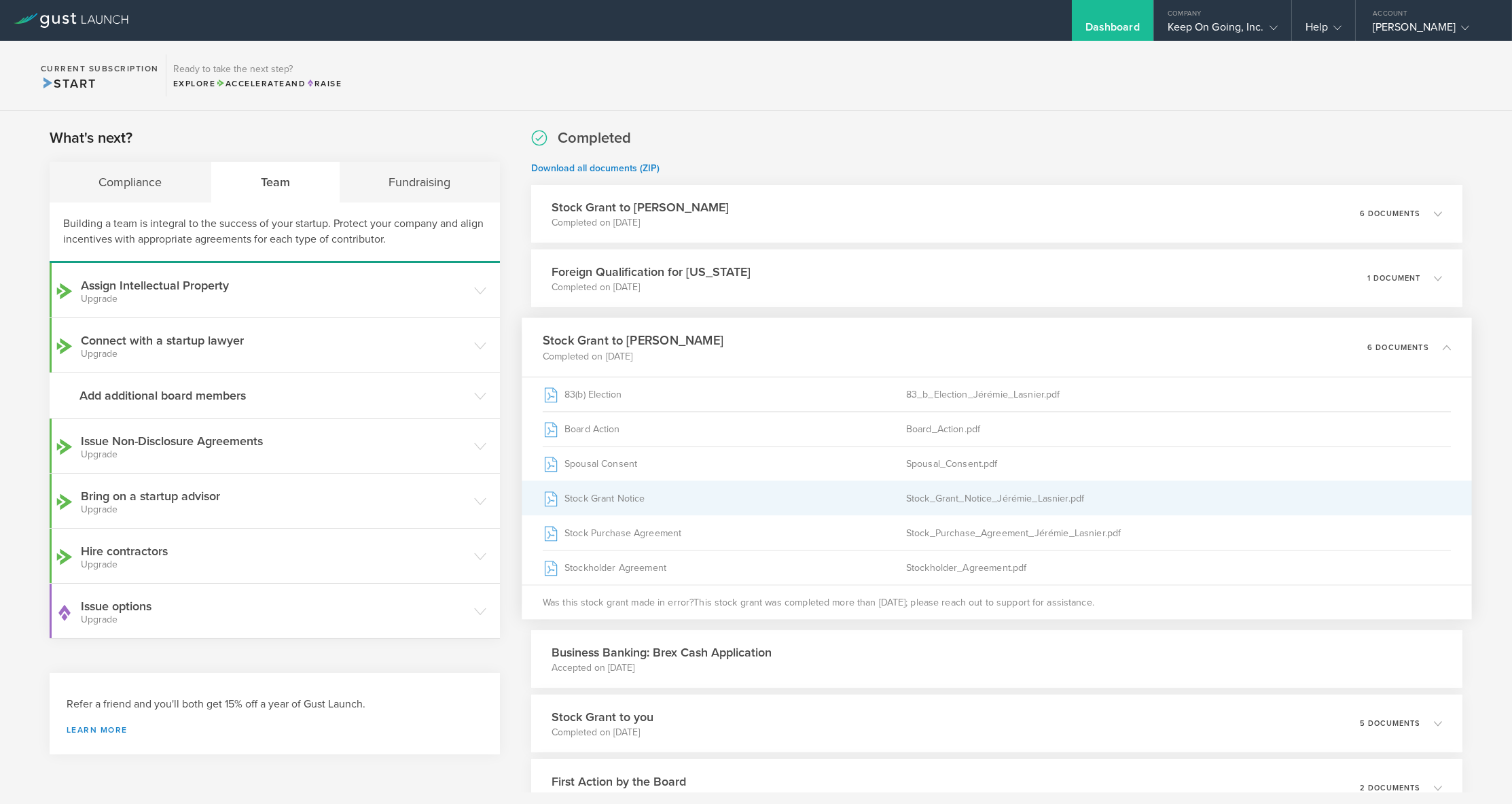
click at [942, 497] on div "Stock_Grant_Notice_Jérémie_Lasnier.pdf" at bounding box center [1178, 498] width 546 height 34
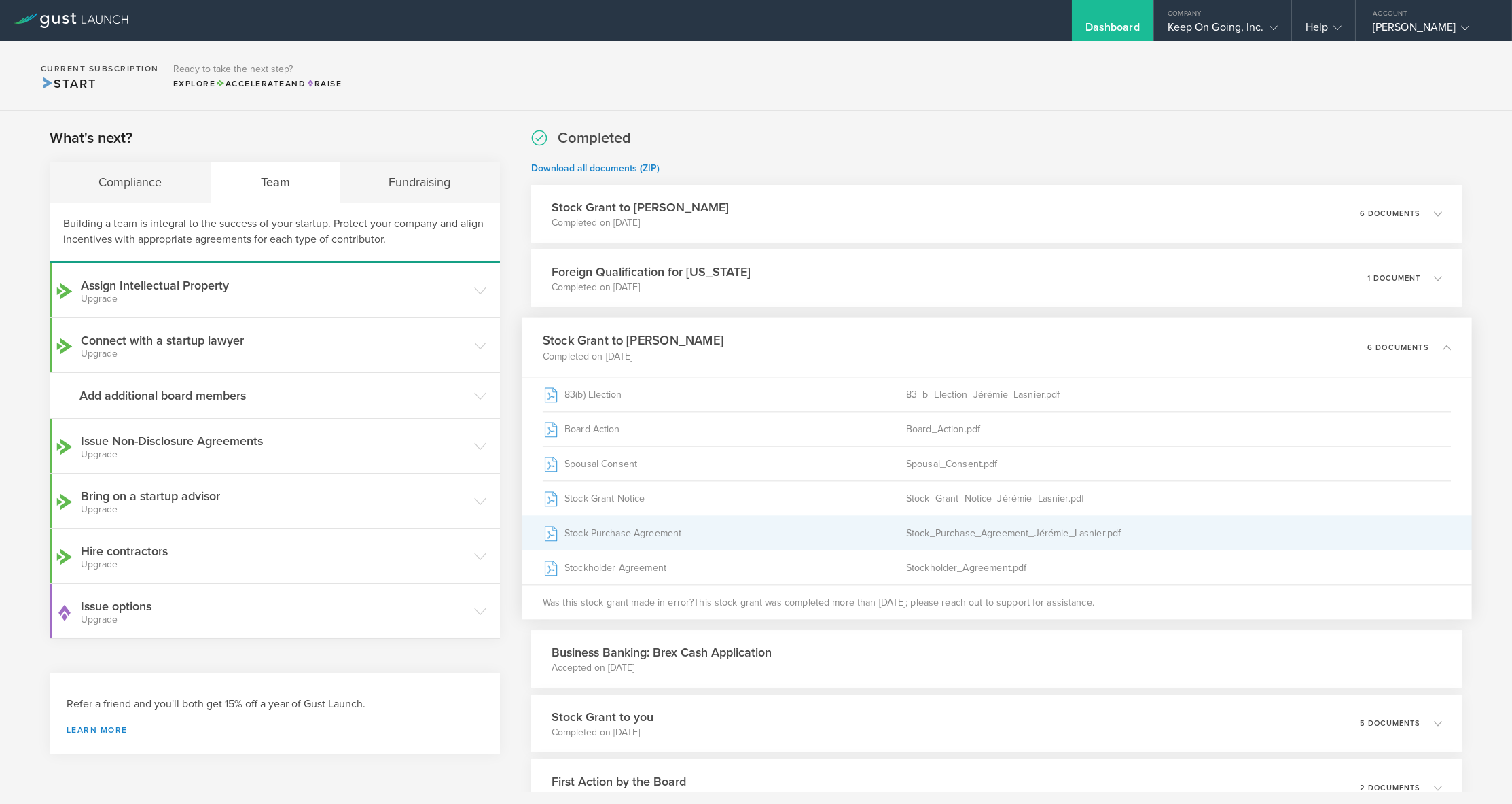
click at [945, 530] on div "Stock_Purchase_Agreement_Jérémie_Lasnier.pdf" at bounding box center [1178, 532] width 546 height 34
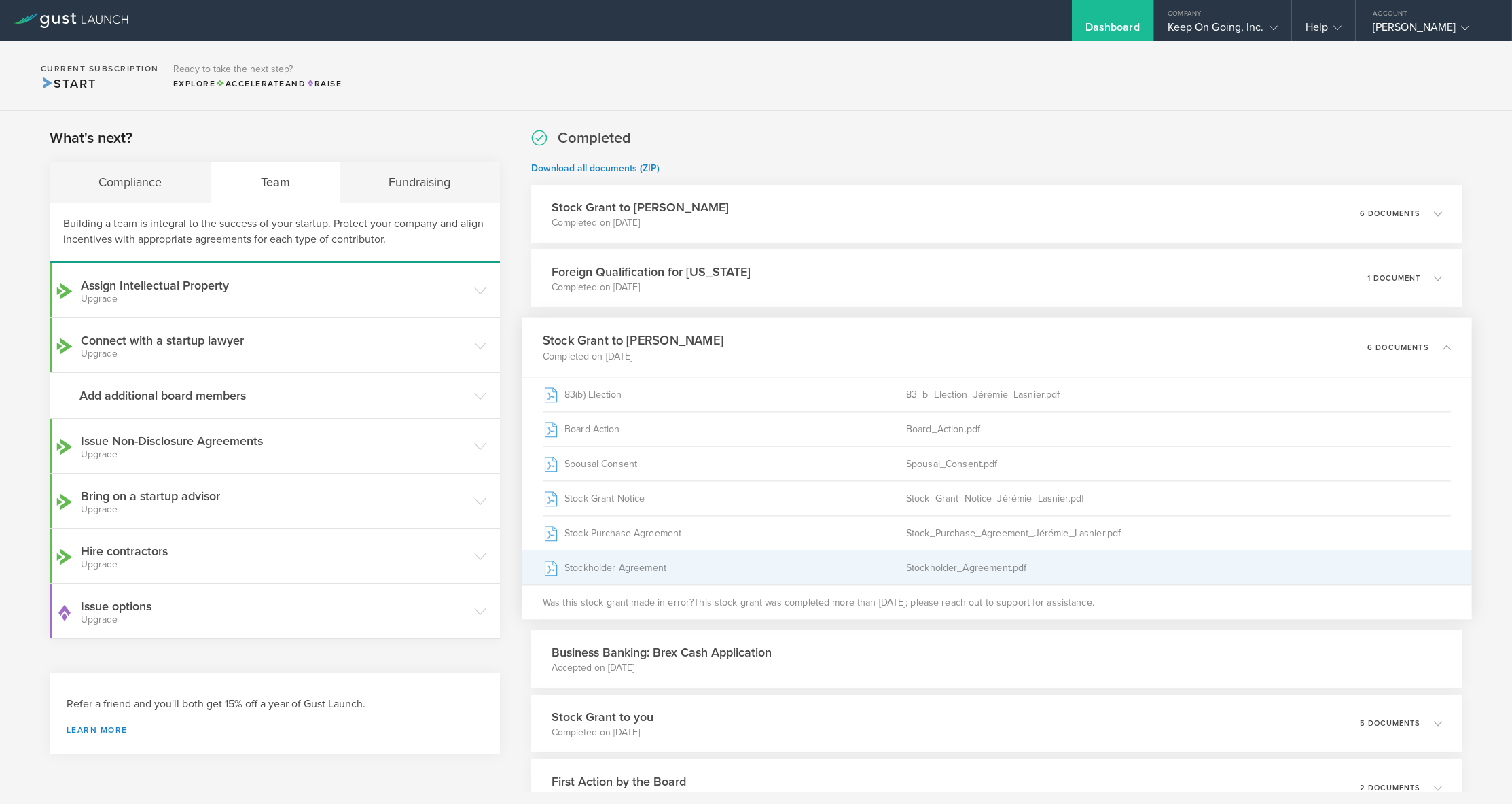
click at [947, 562] on div "Stockholder_Agreement.pdf" at bounding box center [1178, 567] width 546 height 34
